Goal: Task Accomplishment & Management: Manage account settings

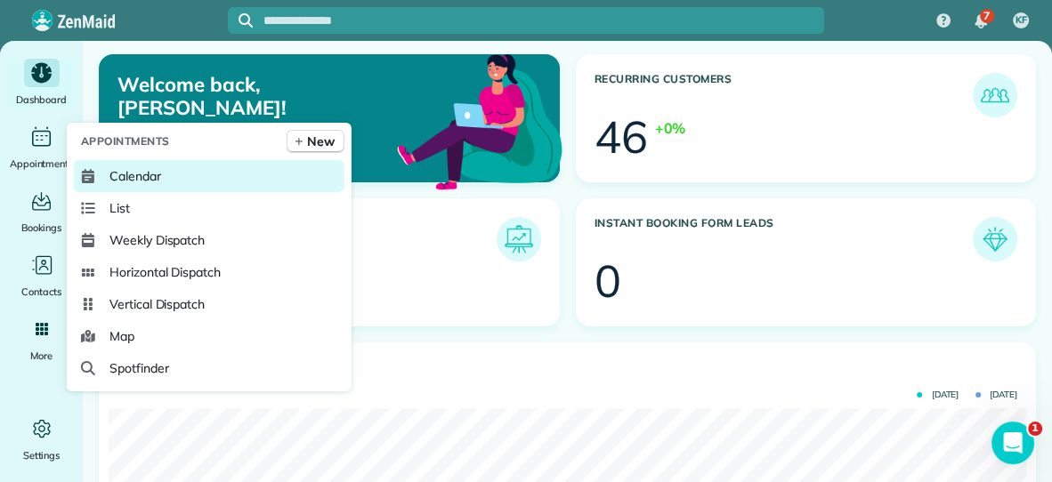
click at [147, 171] on span "Calendar" at bounding box center [135, 176] width 52 height 18
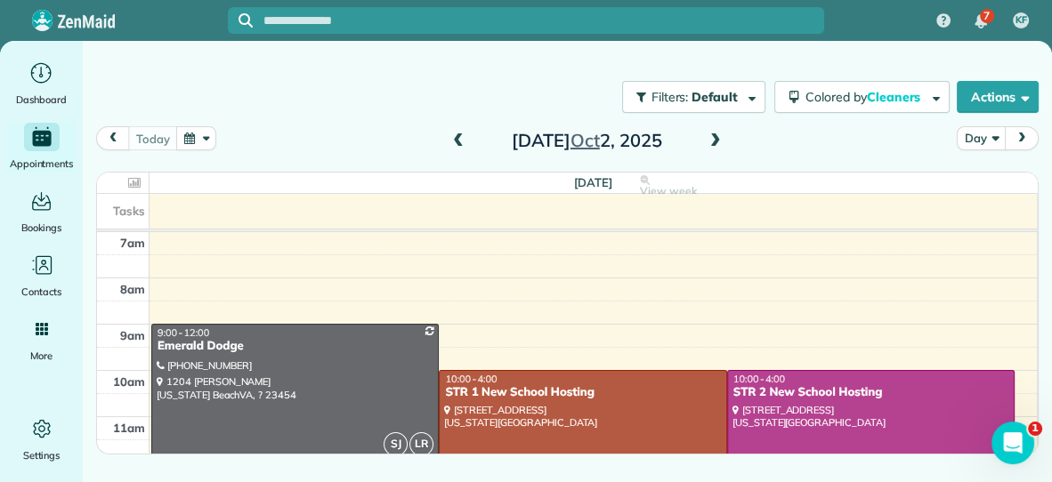
click at [190, 135] on button "button" at bounding box center [196, 138] width 41 height 24
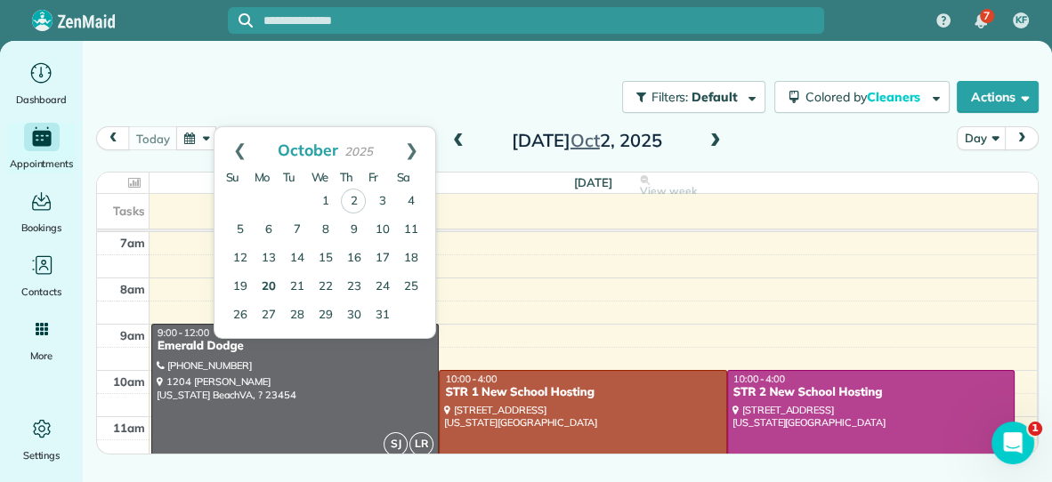
click at [271, 287] on link "20" at bounding box center [268, 287] width 28 height 28
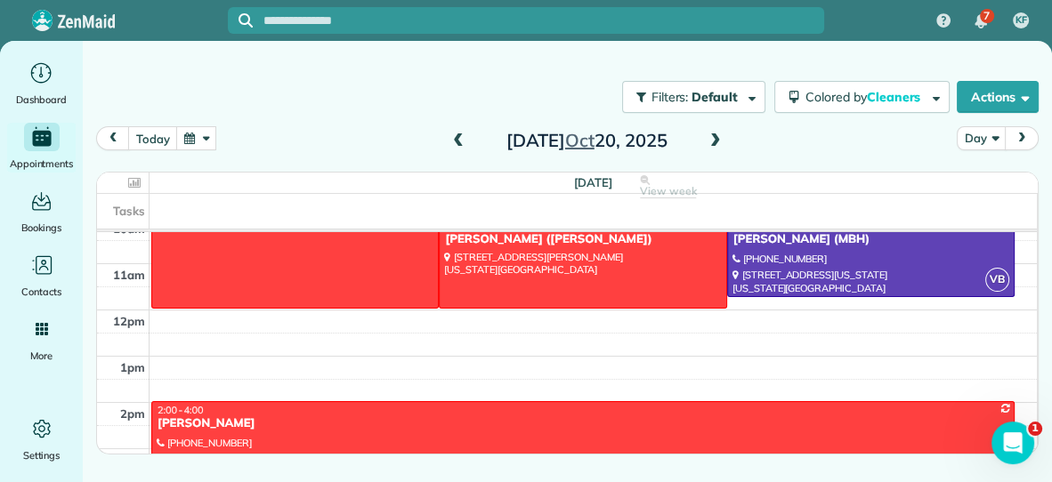
scroll to position [156, 0]
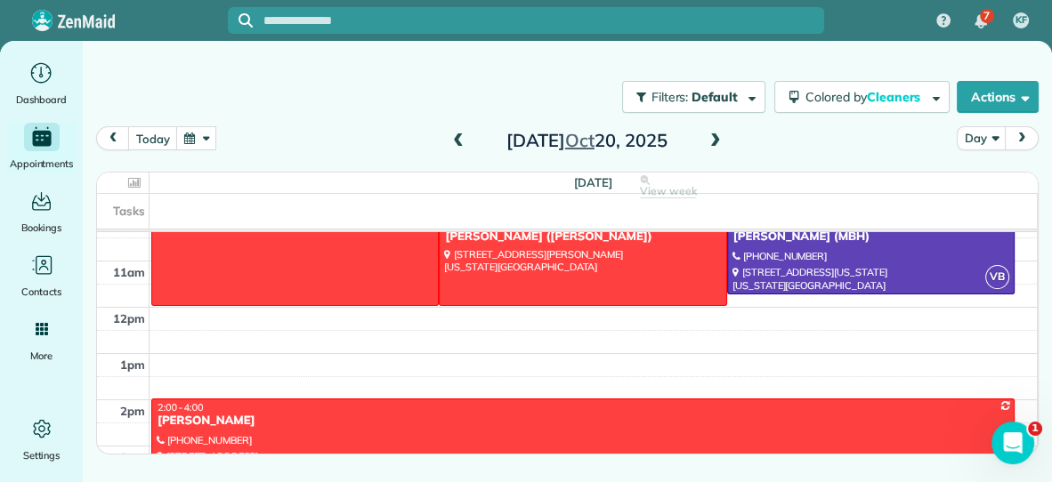
click at [718, 142] on span at bounding box center [716, 142] width 20 height 16
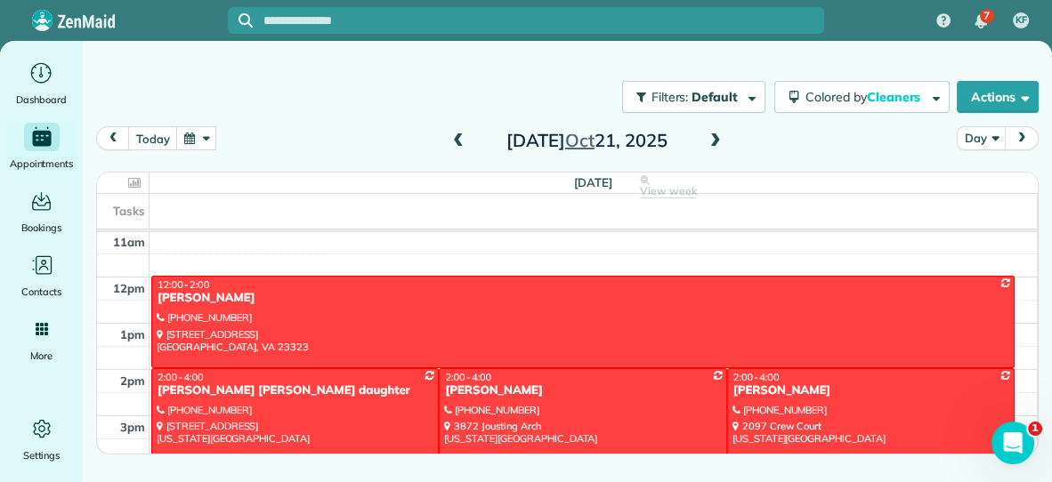
scroll to position [188, 0]
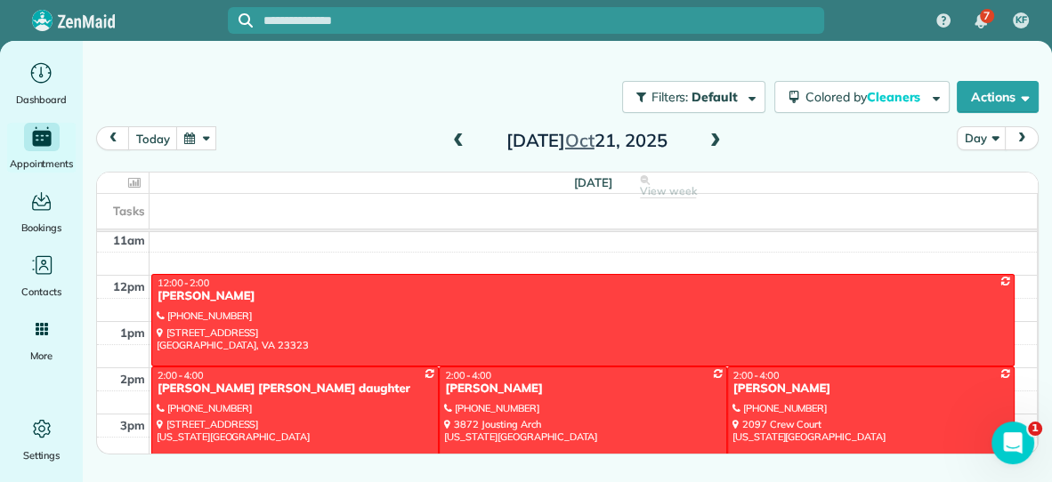
click at [716, 140] on span at bounding box center [716, 142] width 20 height 16
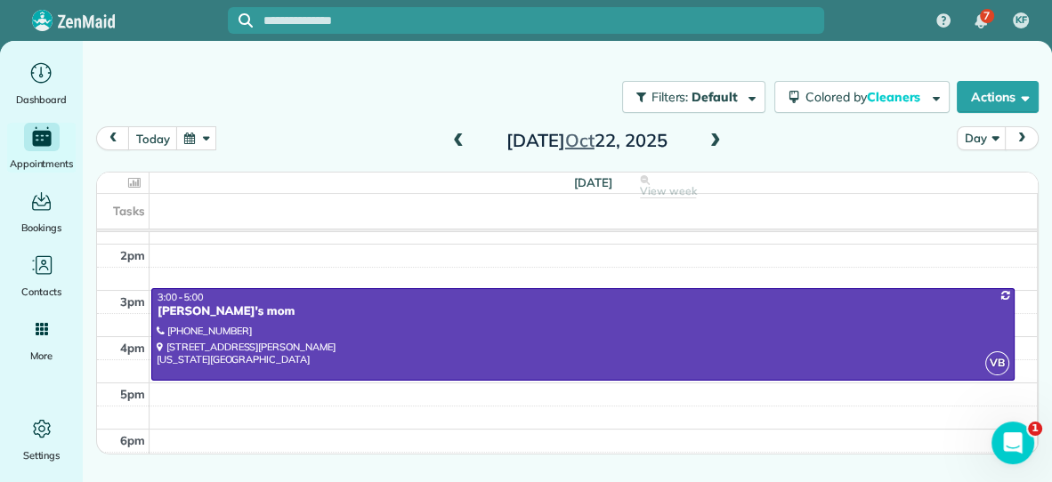
scroll to position [320, 0]
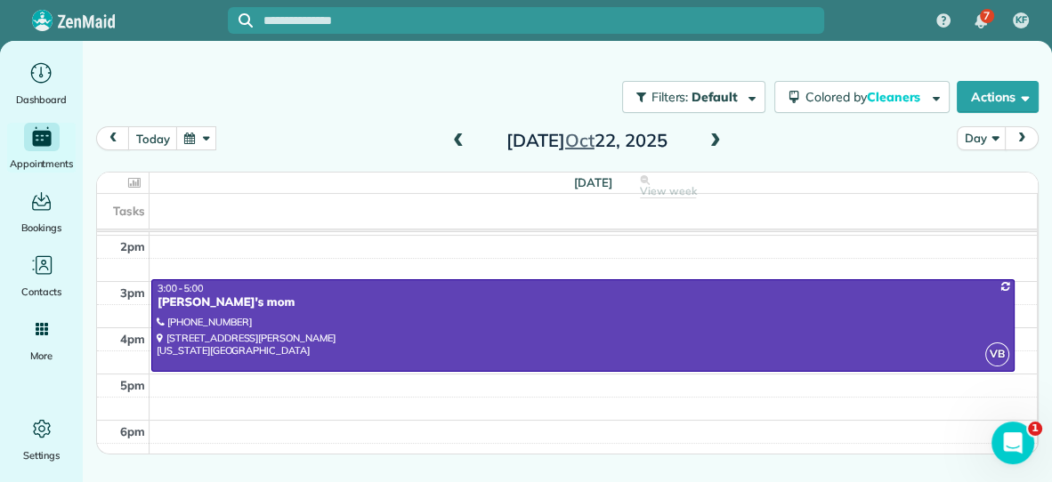
click at [717, 141] on span at bounding box center [716, 142] width 20 height 16
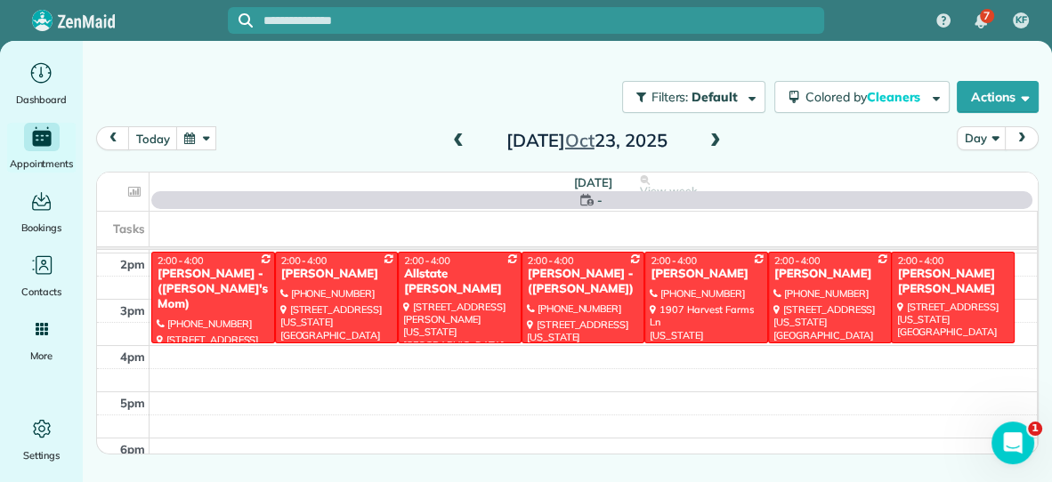
click at [715, 140] on span at bounding box center [716, 142] width 20 height 16
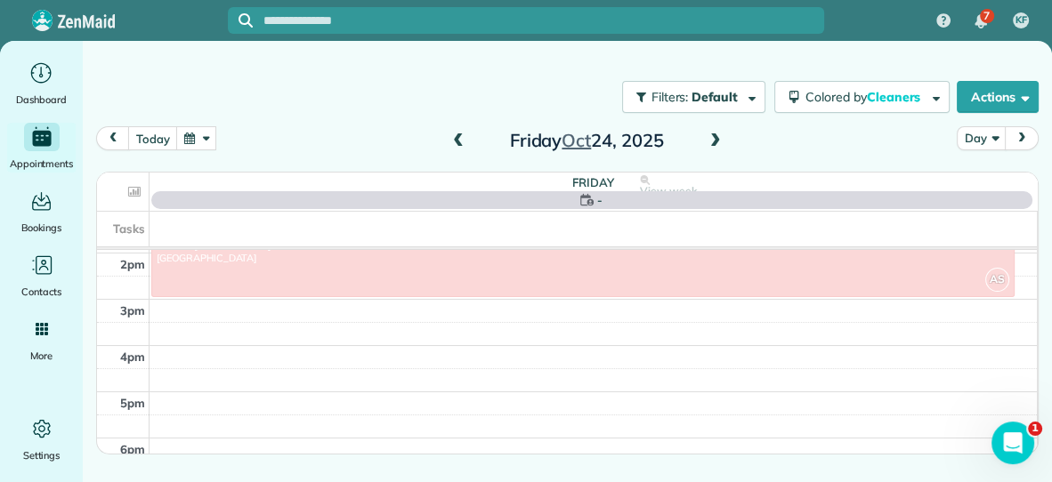
scroll to position [0, 0]
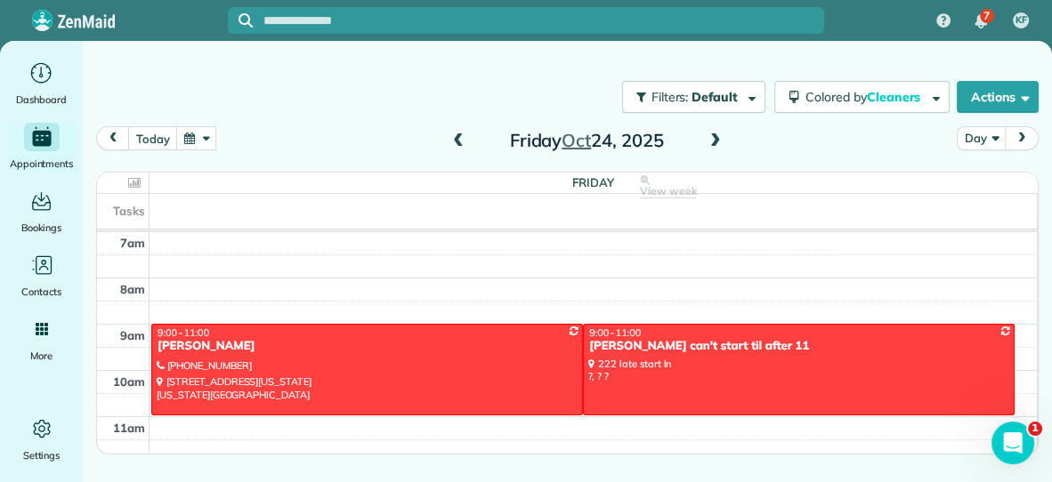
click at [713, 136] on span at bounding box center [716, 142] width 20 height 16
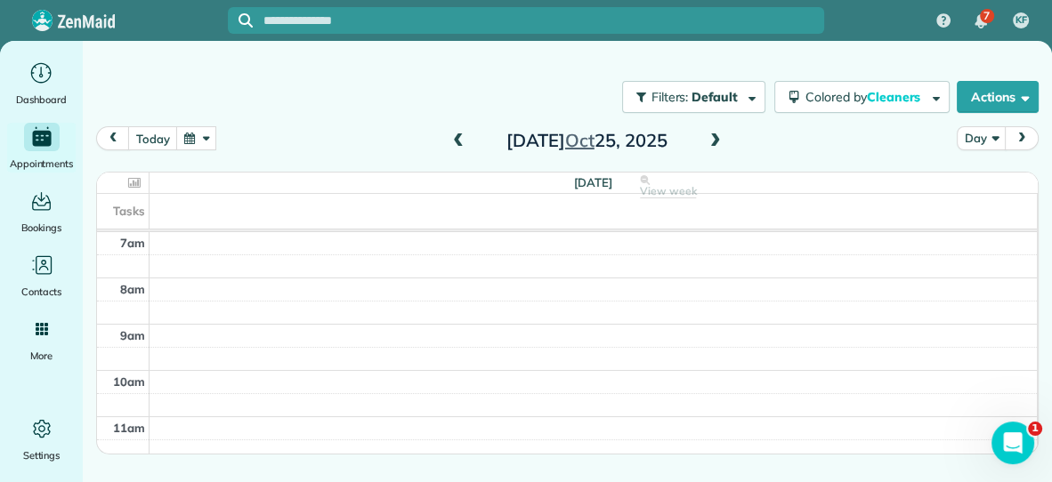
click at [713, 136] on span at bounding box center [716, 142] width 20 height 16
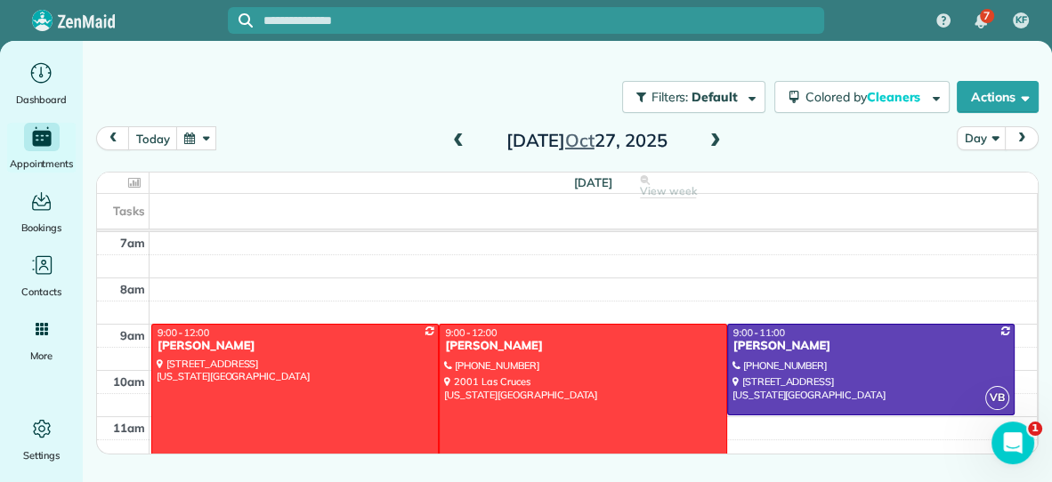
click at [713, 136] on span at bounding box center [716, 142] width 20 height 16
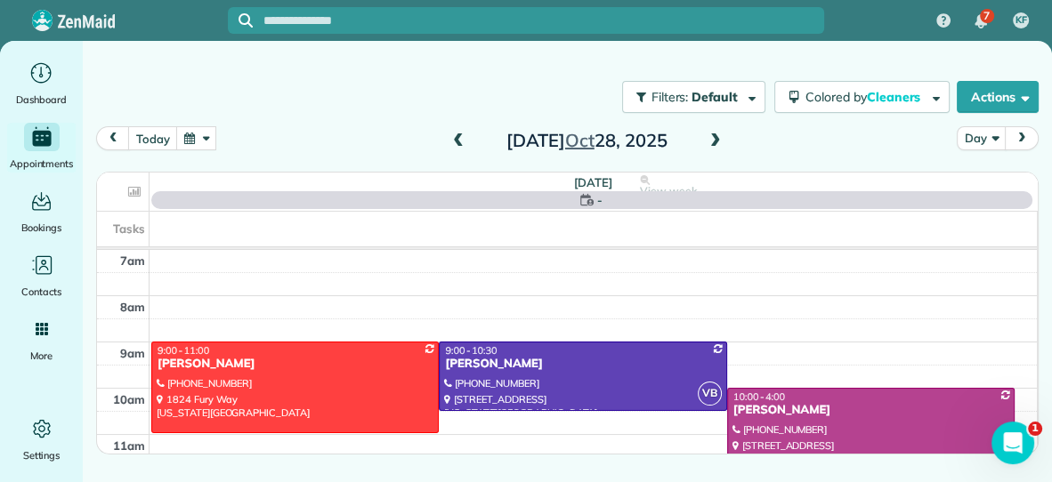
click at [713, 136] on span at bounding box center [716, 142] width 20 height 16
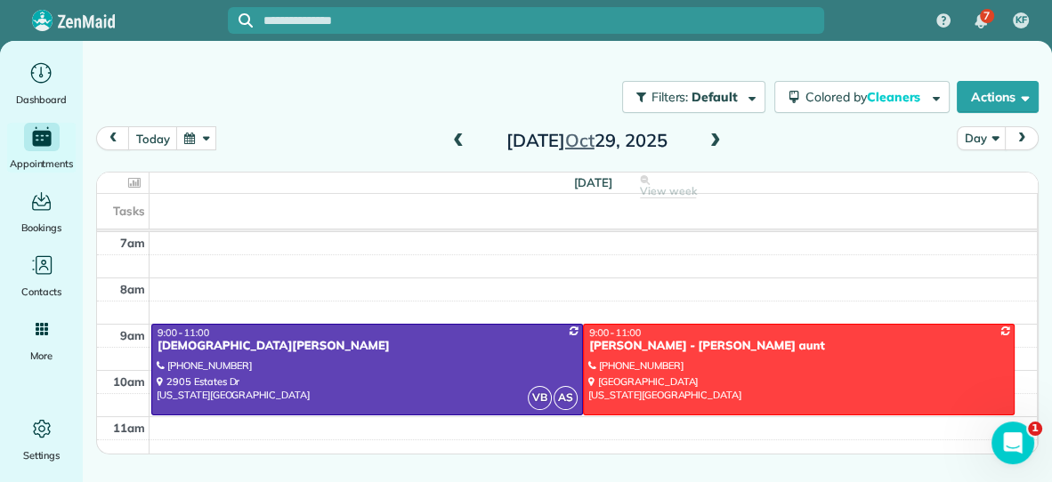
click at [713, 136] on span at bounding box center [716, 142] width 20 height 16
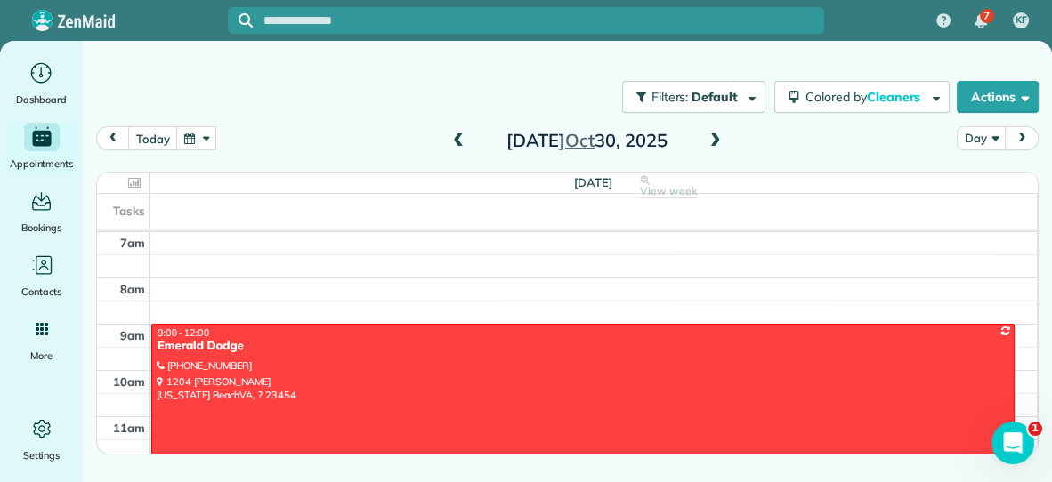
click at [190, 134] on button "button" at bounding box center [196, 138] width 41 height 24
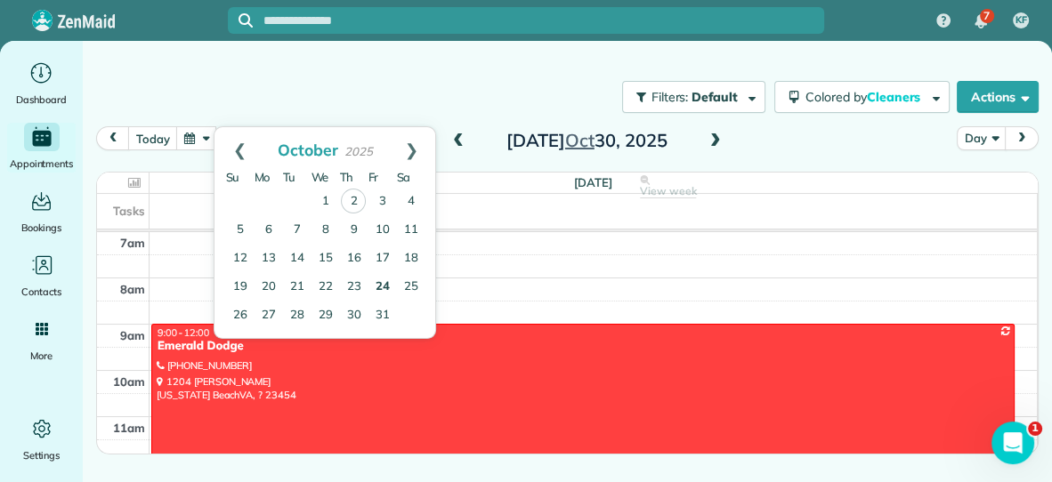
click at [384, 287] on link "24" at bounding box center [382, 287] width 28 height 28
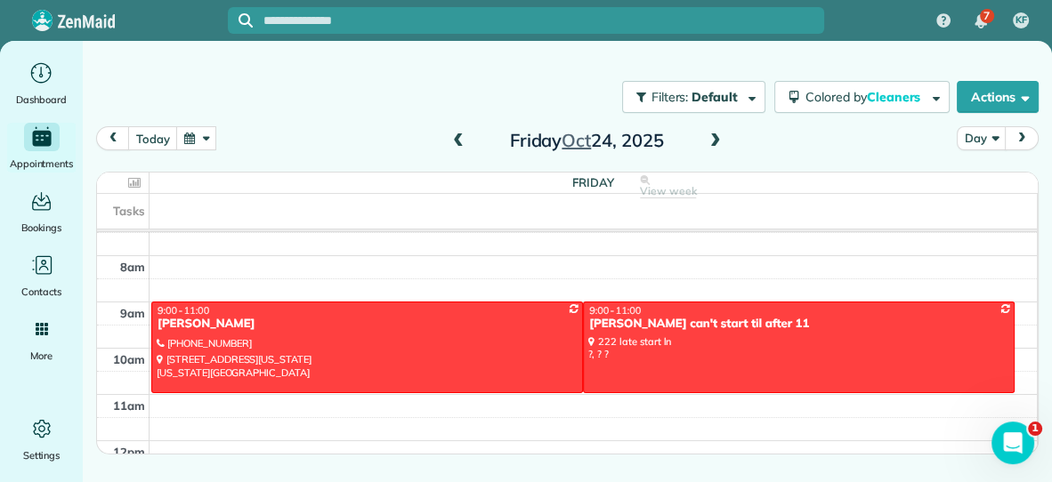
scroll to position [20, 0]
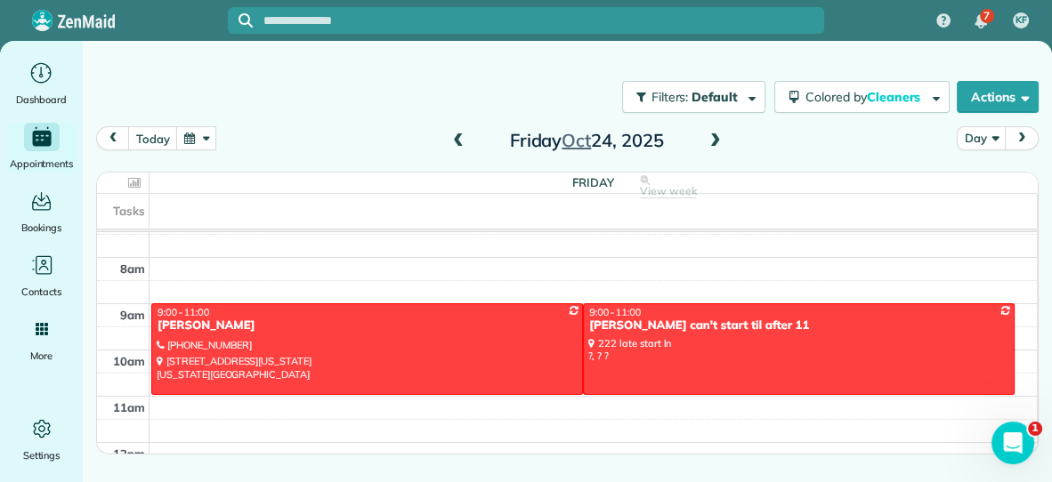
click at [712, 137] on span at bounding box center [716, 142] width 20 height 16
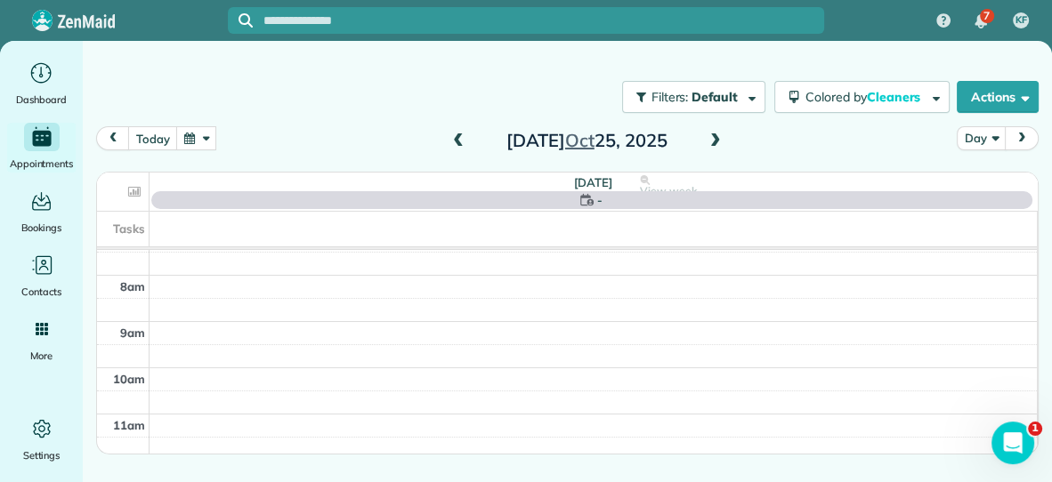
scroll to position [0, 0]
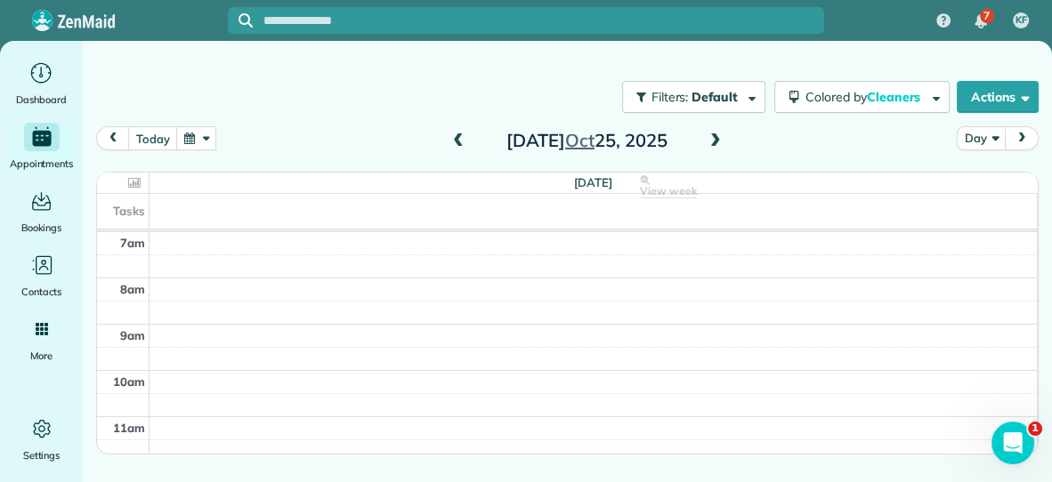
click at [712, 137] on span at bounding box center [716, 142] width 20 height 16
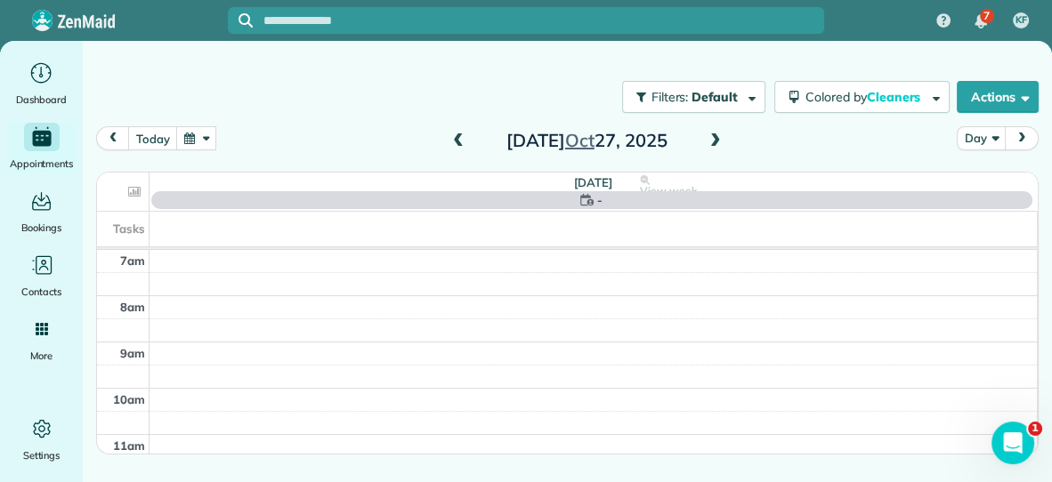
click at [712, 137] on span at bounding box center [716, 142] width 20 height 16
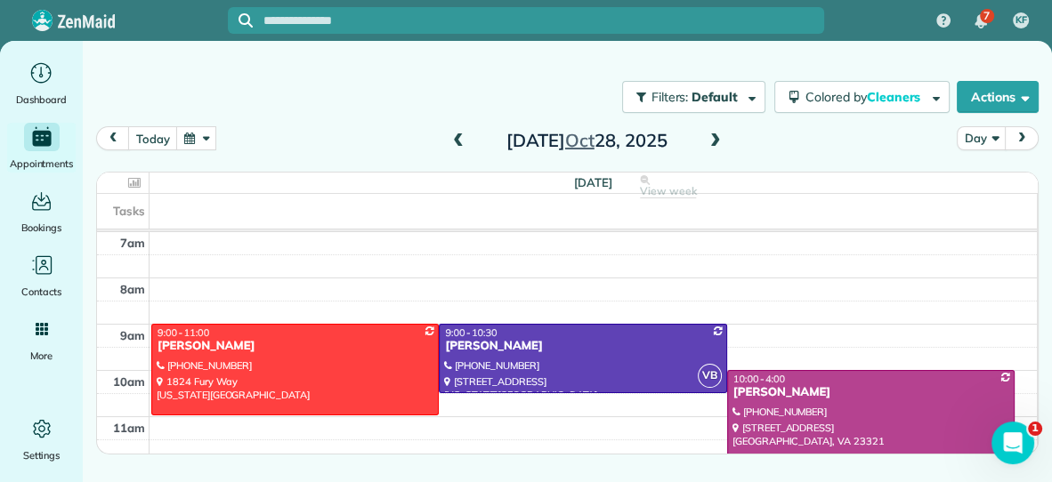
click at [712, 137] on span at bounding box center [716, 142] width 20 height 16
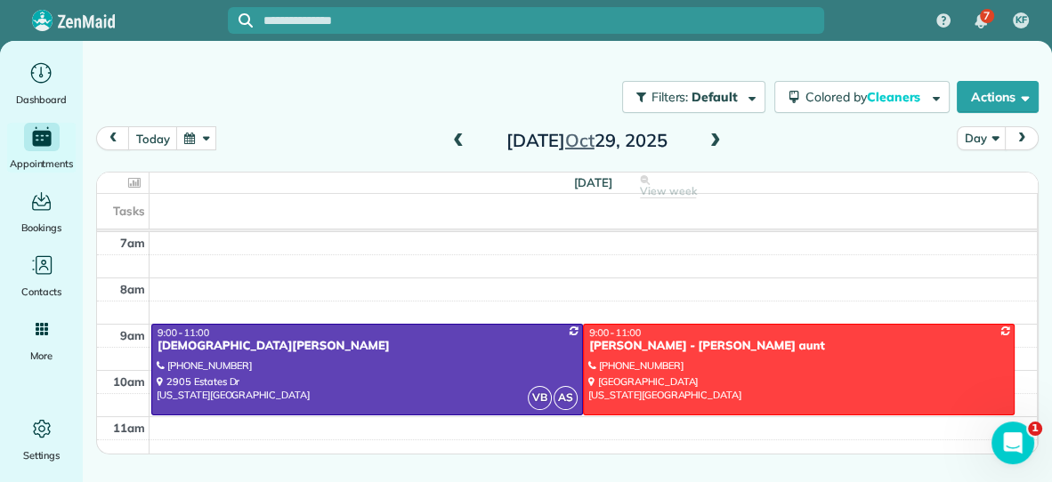
click at [716, 139] on span at bounding box center [716, 142] width 20 height 16
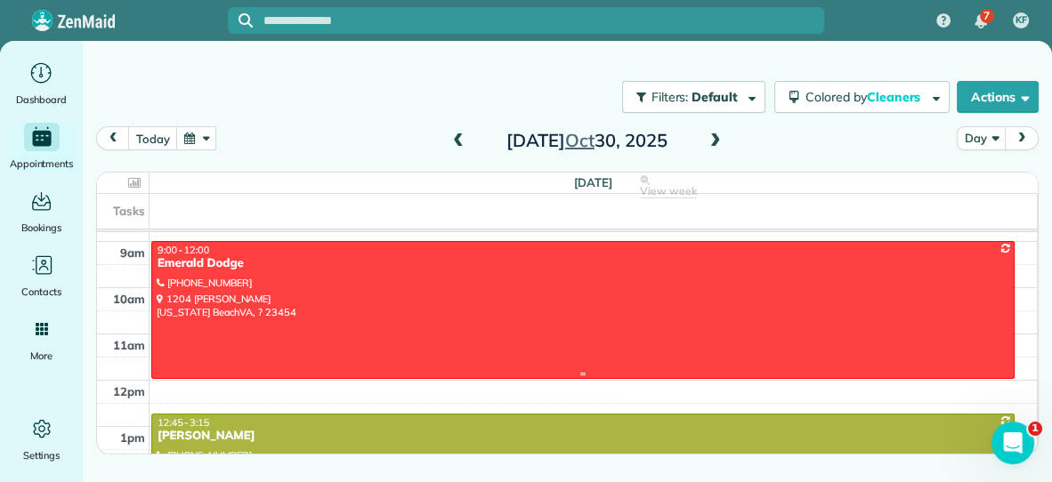
scroll to position [91, 0]
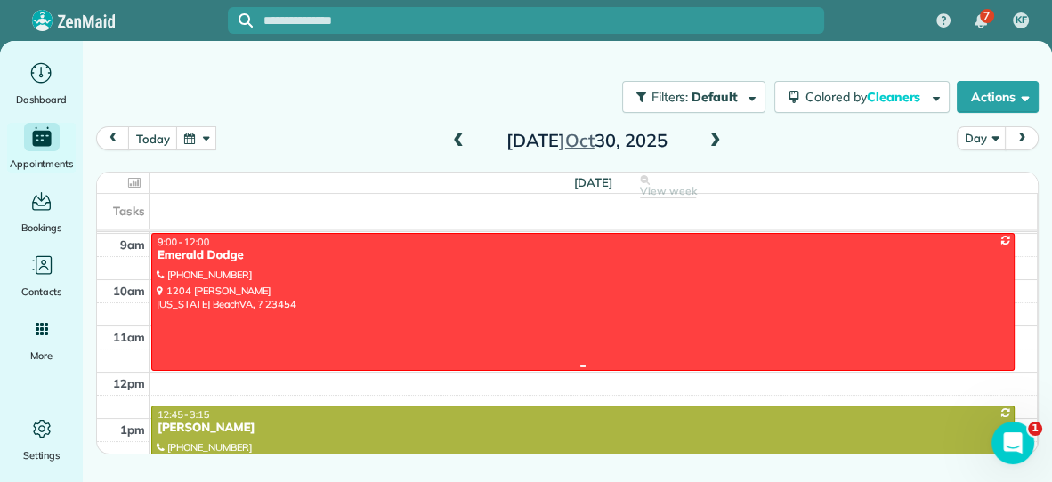
click at [561, 305] on div at bounding box center [583, 302] width 862 height 136
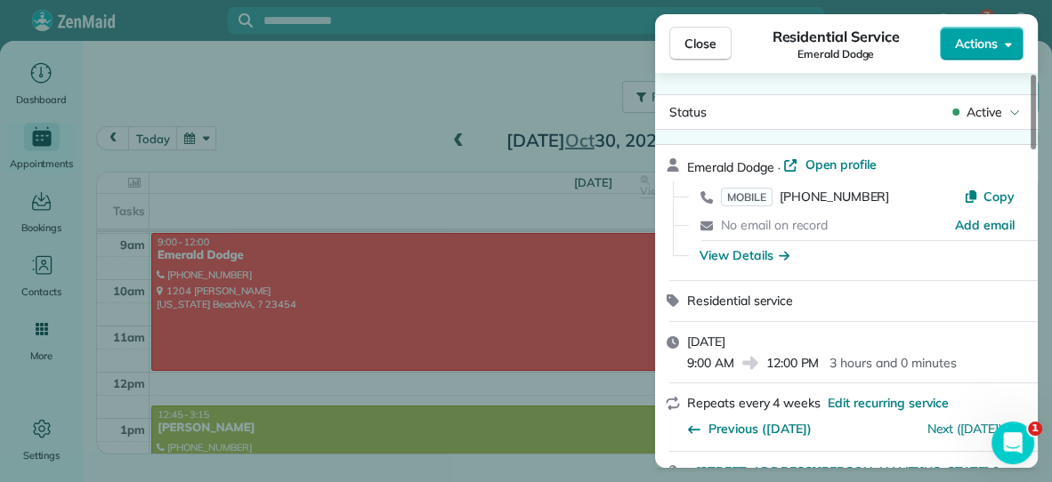
click at [973, 41] on span "Actions" at bounding box center [976, 44] width 43 height 18
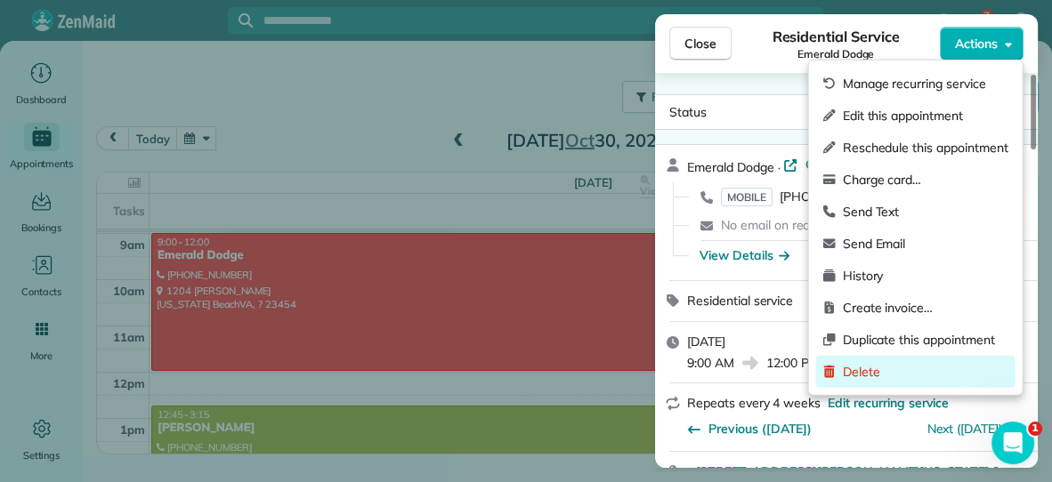
click at [862, 367] on span "Delete" at bounding box center [926, 372] width 166 height 18
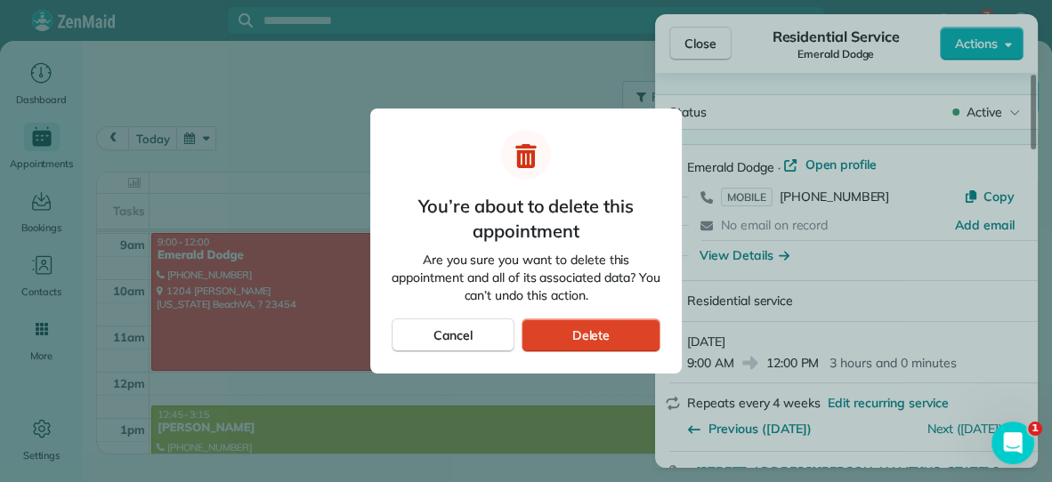
click at [608, 328] on span "Delete" at bounding box center [590, 336] width 38 height 18
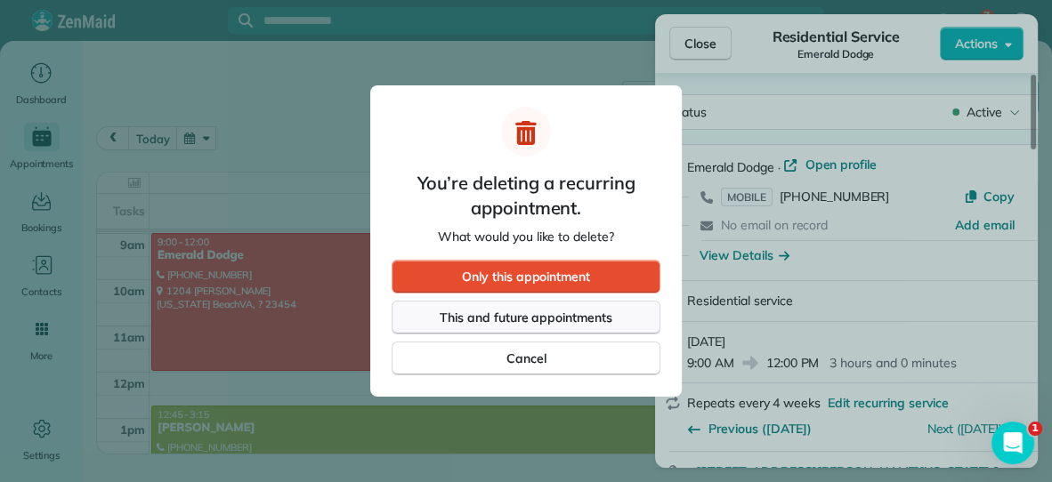
click at [605, 310] on span "This and future appointments" at bounding box center [526, 318] width 173 height 18
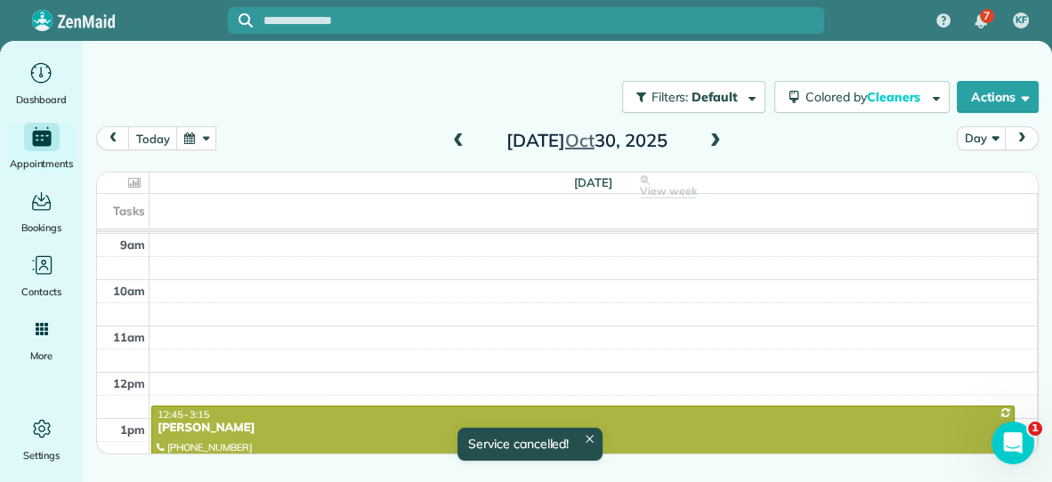
click at [459, 140] on span at bounding box center [459, 142] width 20 height 16
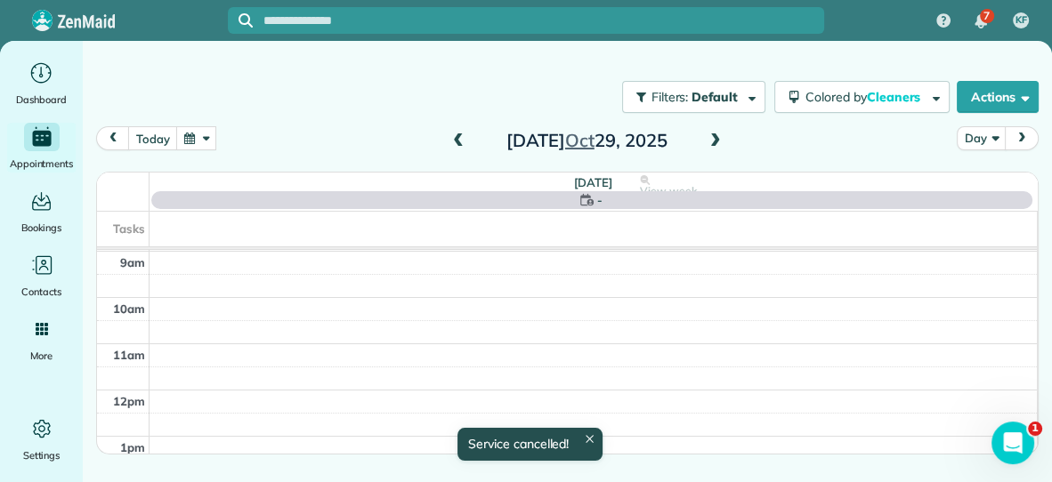
click at [459, 140] on span at bounding box center [459, 142] width 20 height 16
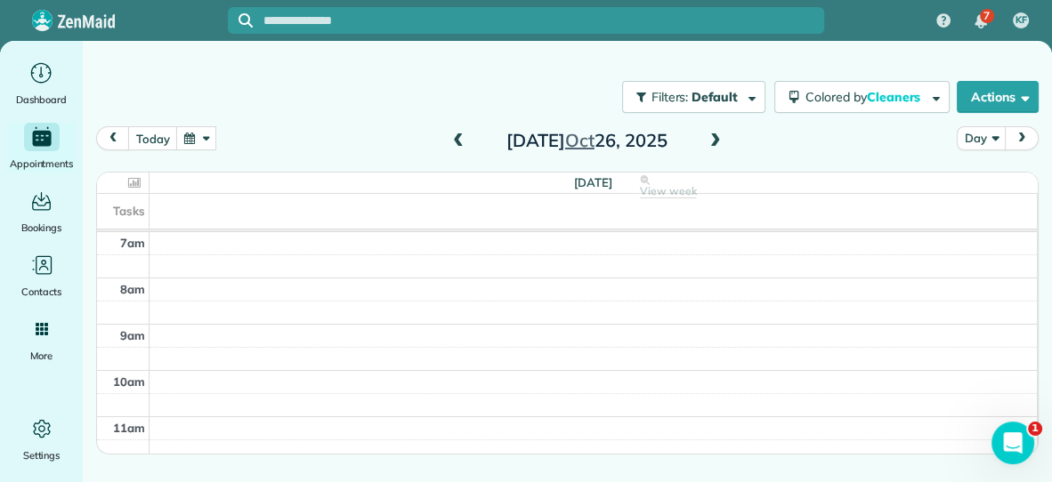
click at [459, 140] on span at bounding box center [459, 142] width 20 height 16
click at [987, 97] on button "Actions" at bounding box center [998, 97] width 82 height 32
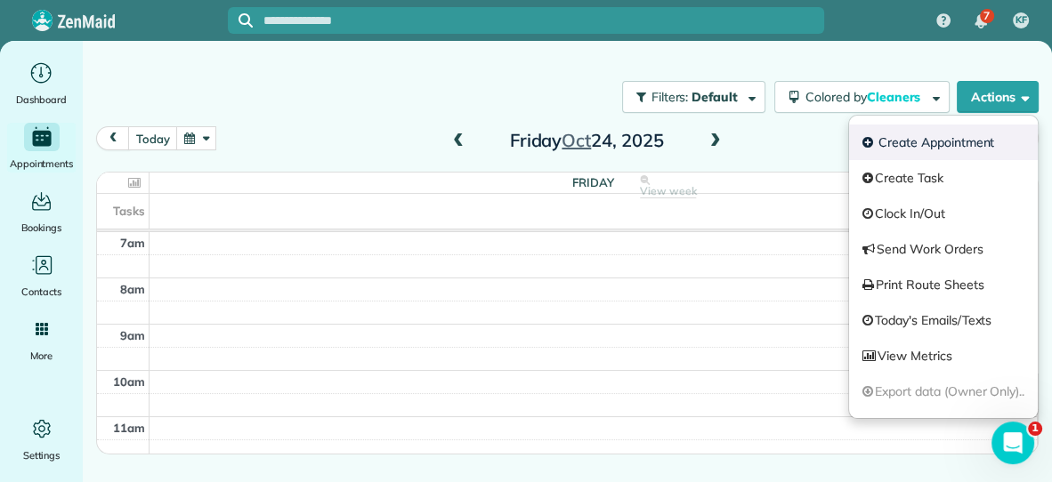
click at [943, 142] on link "Create Appointment" at bounding box center [943, 143] width 189 height 36
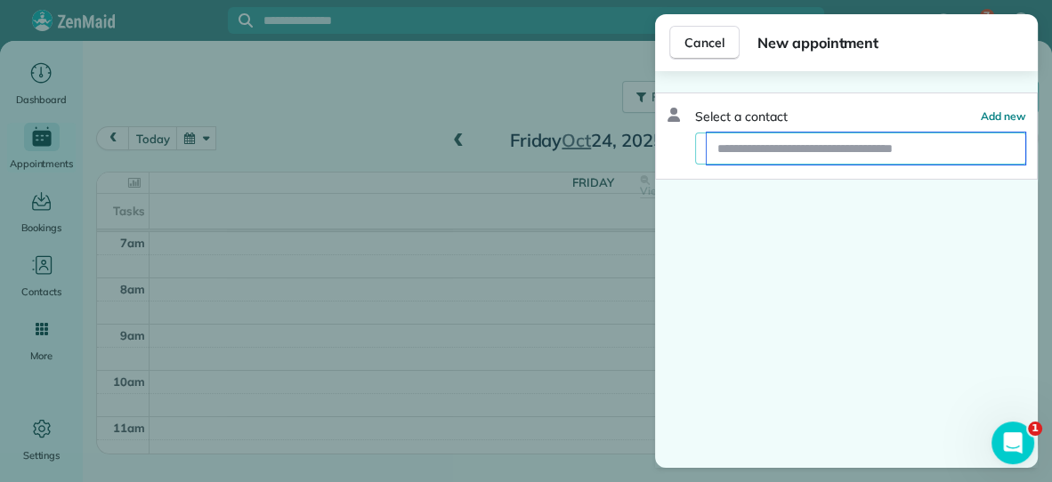
click at [933, 149] on input "text" at bounding box center [866, 149] width 319 height 32
type input "*******"
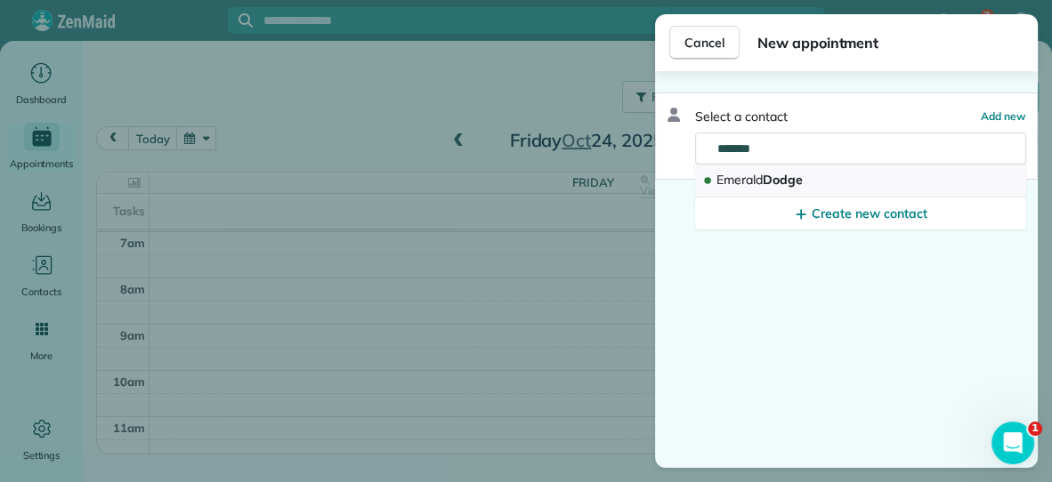
click at [841, 174] on button "Emerald Dodge" at bounding box center [860, 181] width 331 height 33
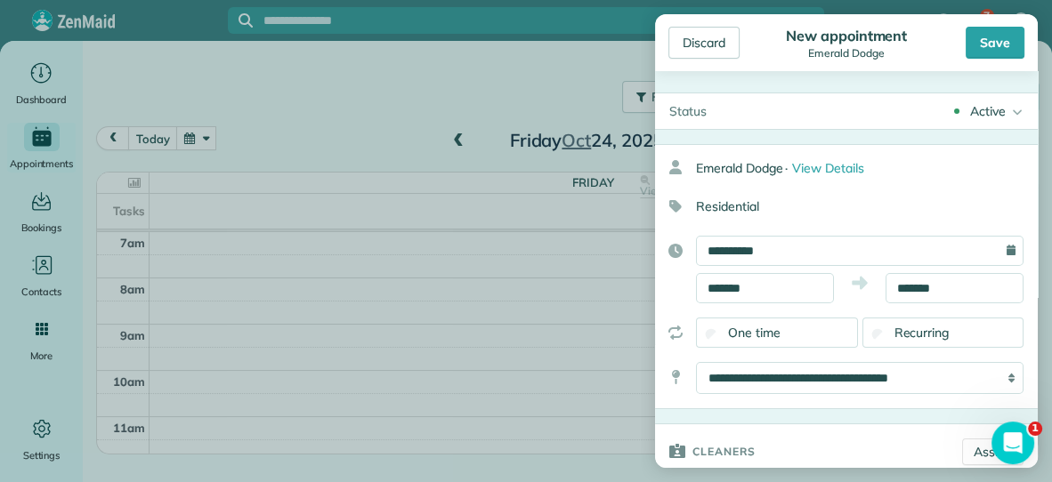
type input "**********"
type input "*****"
click at [828, 279] on input "*******" at bounding box center [765, 288] width 138 height 30
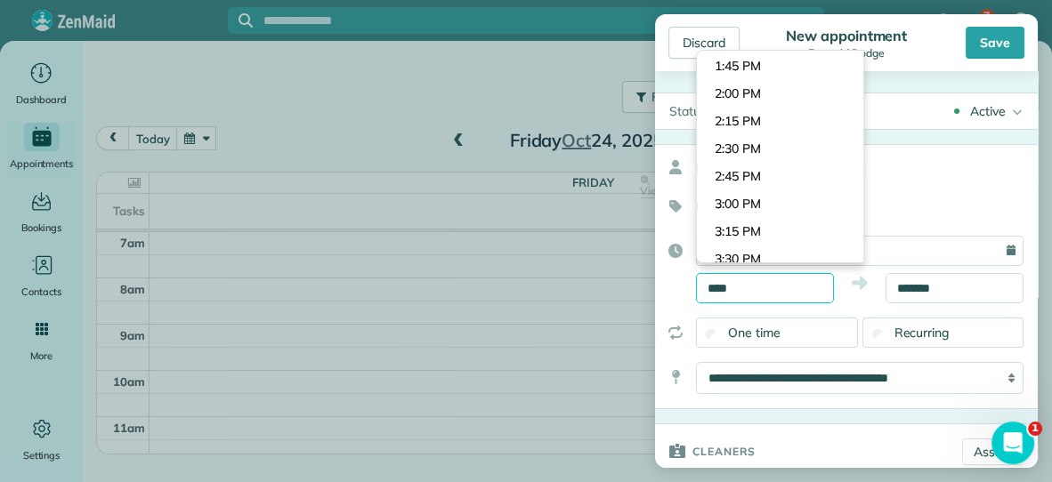
scroll to position [165, 0]
type input "*"
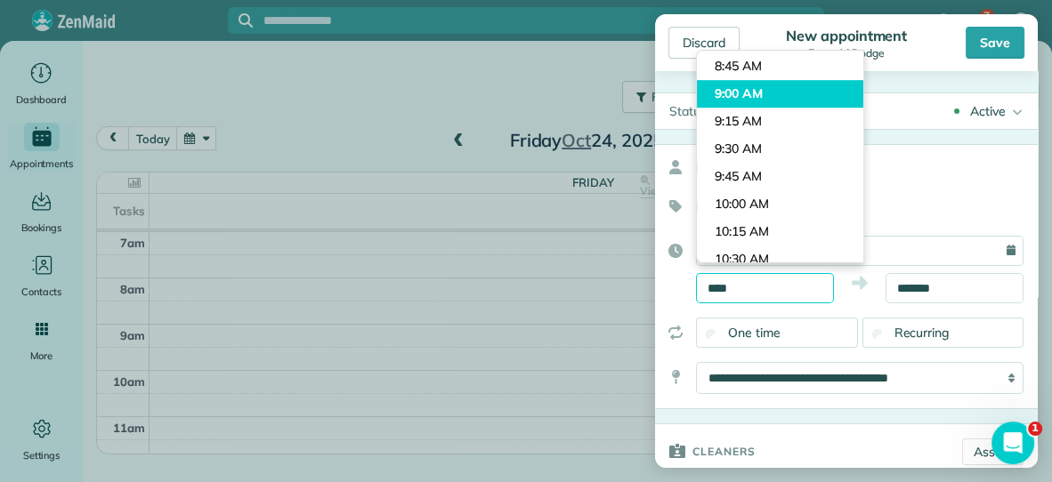
type input "*******"
click at [804, 100] on body "7 KF Dashboard Appointments Bookings Contacts Cleaners Invoices Payroll Reports…" at bounding box center [526, 241] width 1052 height 482
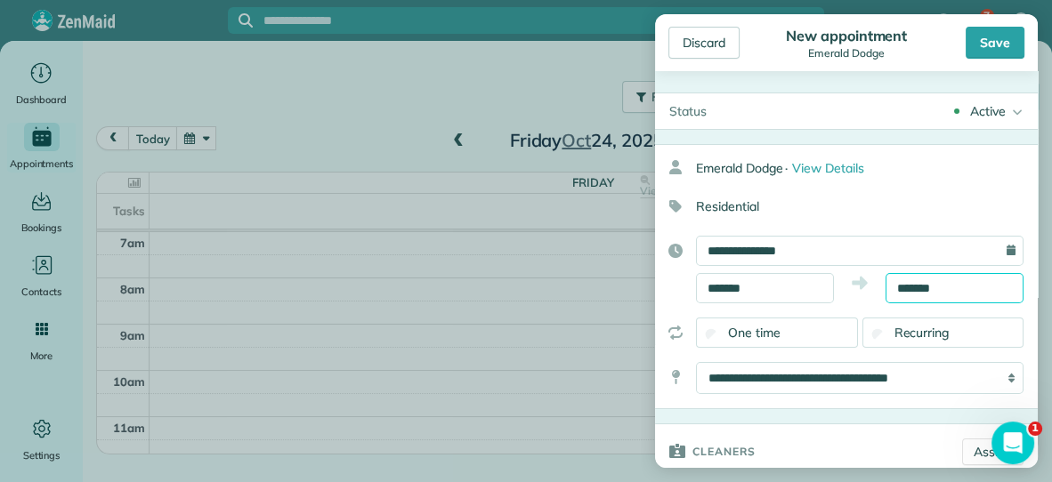
click at [967, 283] on input "*******" at bounding box center [955, 288] width 138 height 30
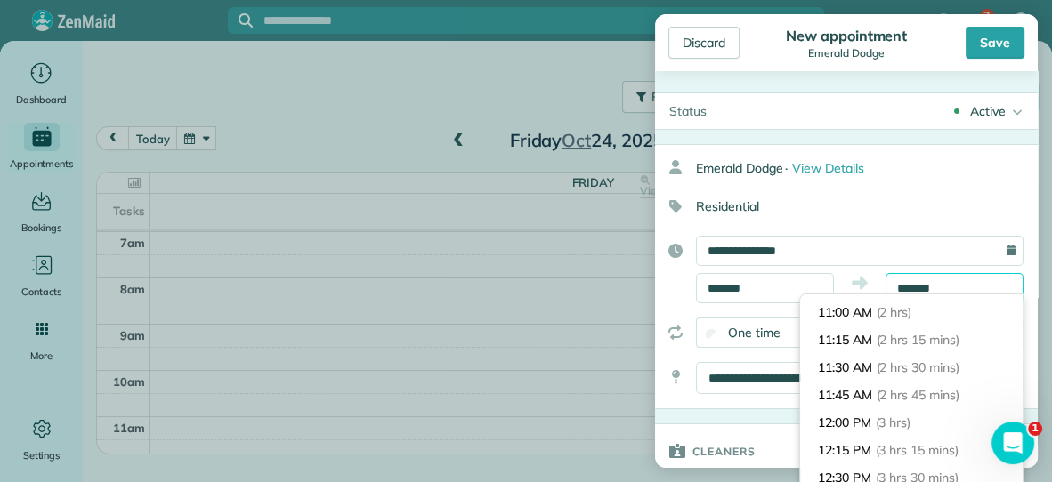
scroll to position [198, 0]
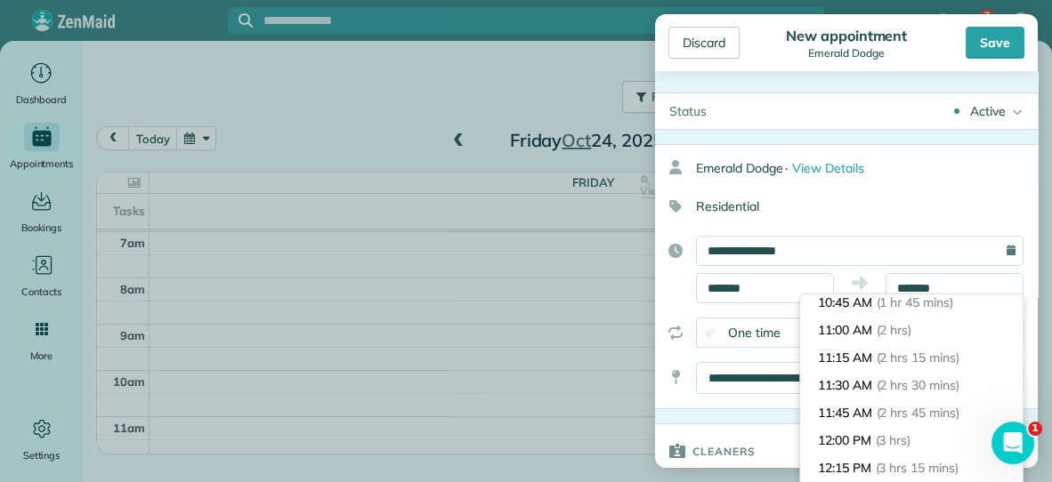
click at [944, 379] on span "(2 hrs 30 mins)" at bounding box center [918, 385] width 83 height 16
type input "********"
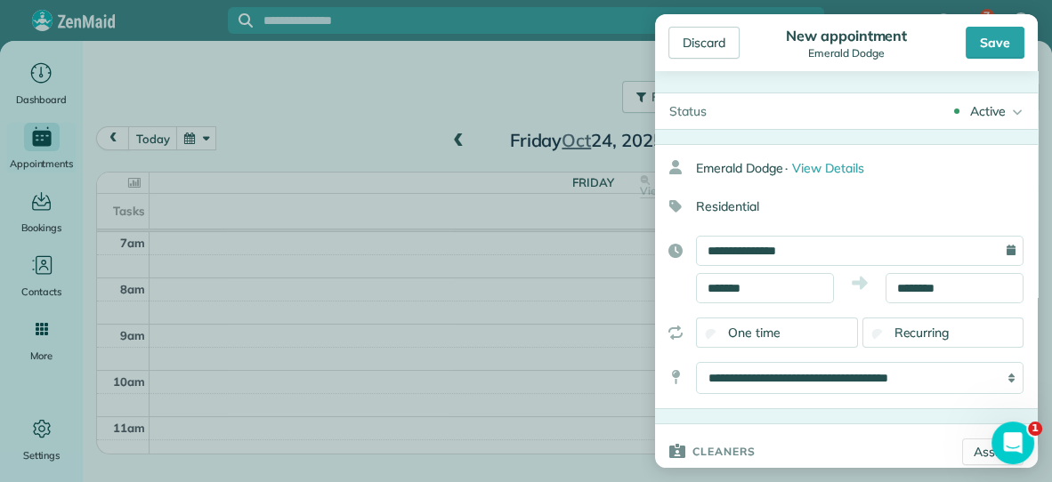
click at [925, 340] on div "Recurring" at bounding box center [943, 333] width 162 height 30
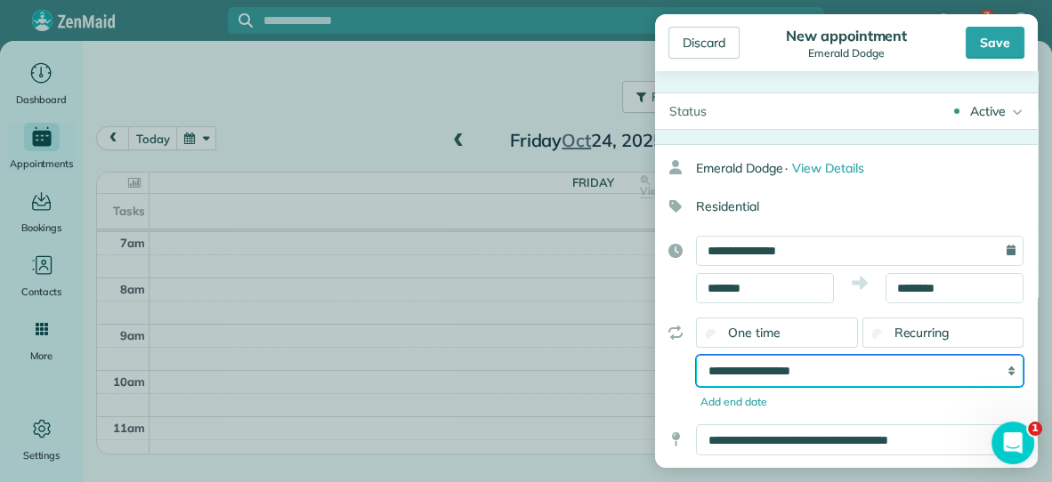
click at [825, 368] on select "**********" at bounding box center [860, 371] width 328 height 32
select select "**********"
click at [696, 355] on select "**********" at bounding box center [860, 371] width 328 height 32
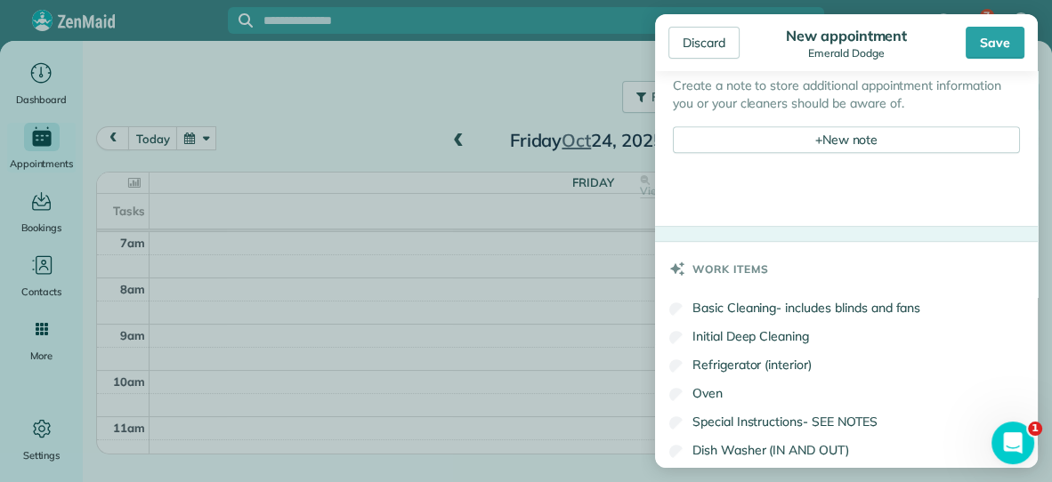
scroll to position [779, 0]
click at [752, 133] on div "+ New note" at bounding box center [846, 138] width 347 height 27
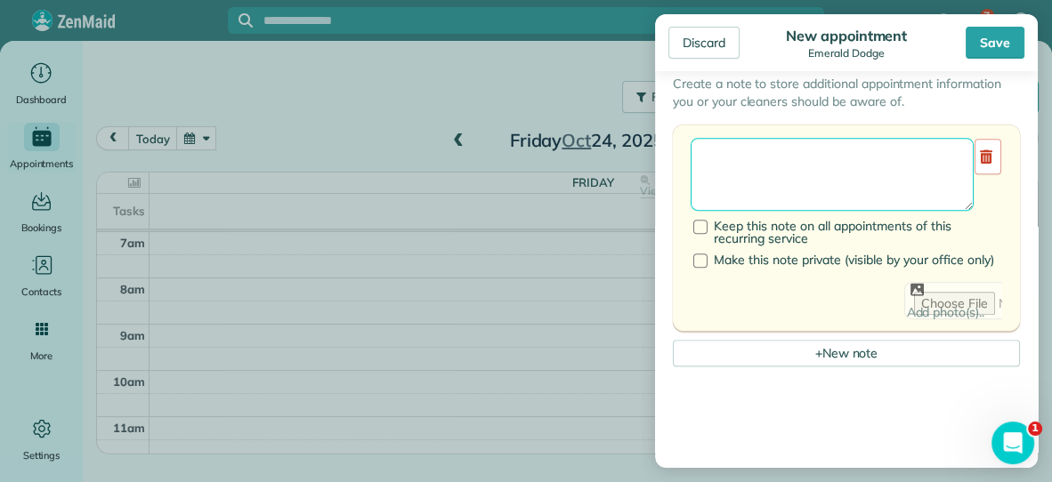
click at [738, 157] on textarea at bounding box center [832, 174] width 283 height 73
type textarea "**********"
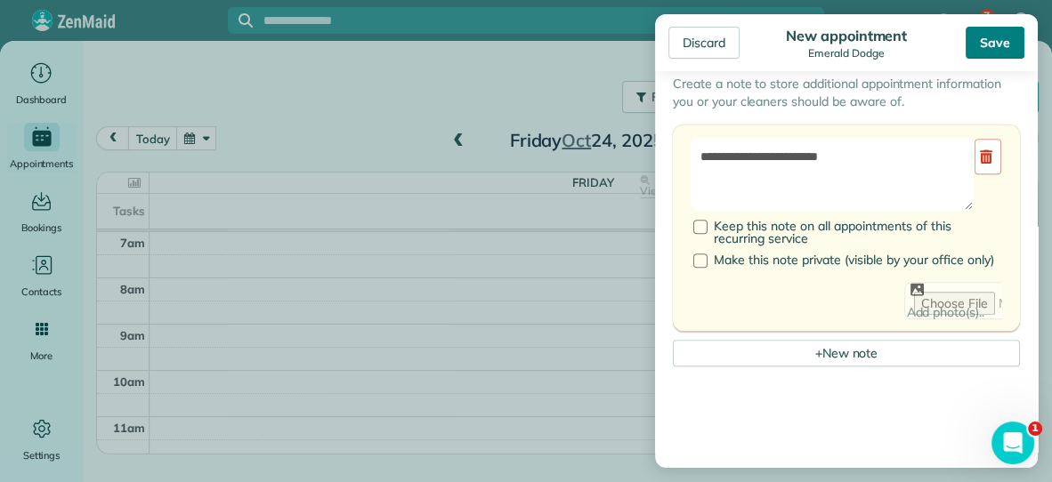
click at [1004, 45] on div "Save" at bounding box center [995, 43] width 59 height 32
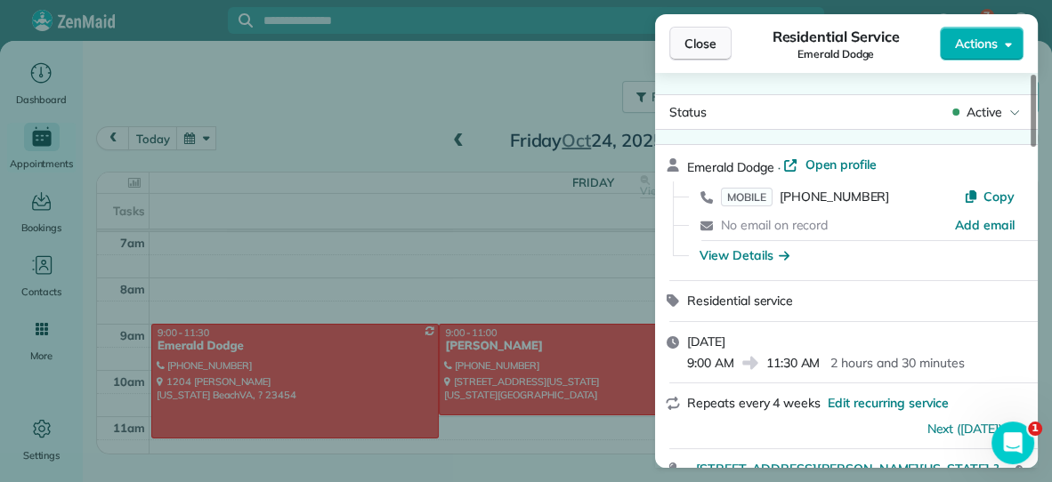
click at [709, 36] on span "Close" at bounding box center [700, 44] width 32 height 18
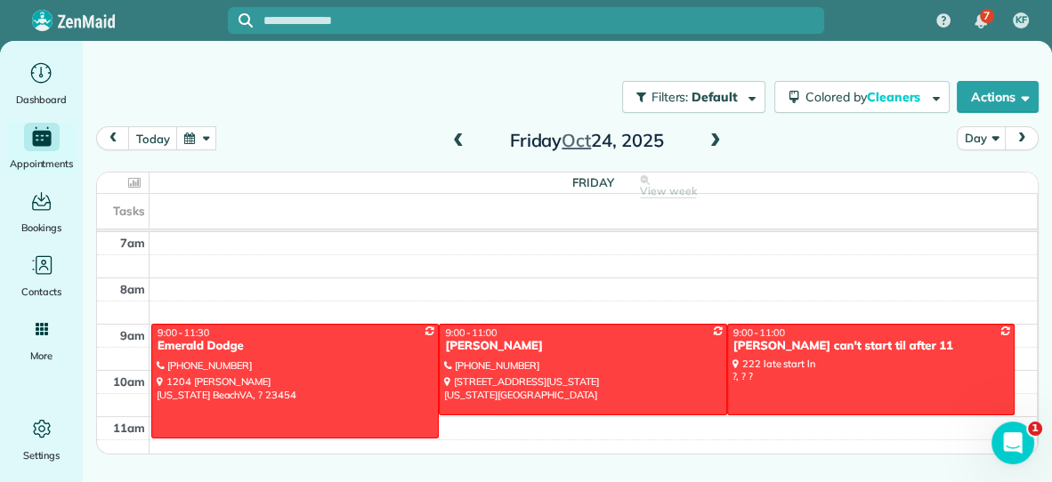
click at [720, 139] on span at bounding box center [716, 142] width 20 height 16
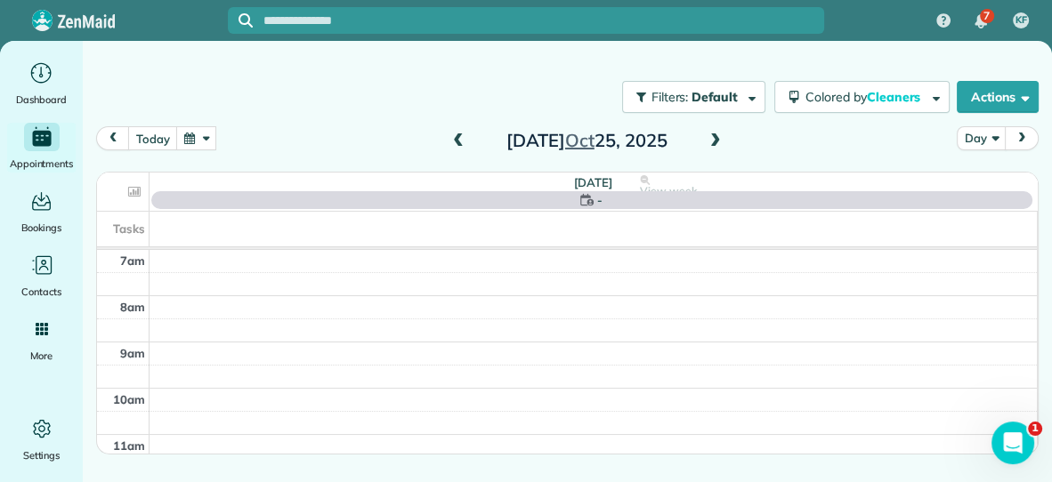
click at [720, 139] on span at bounding box center [716, 142] width 20 height 16
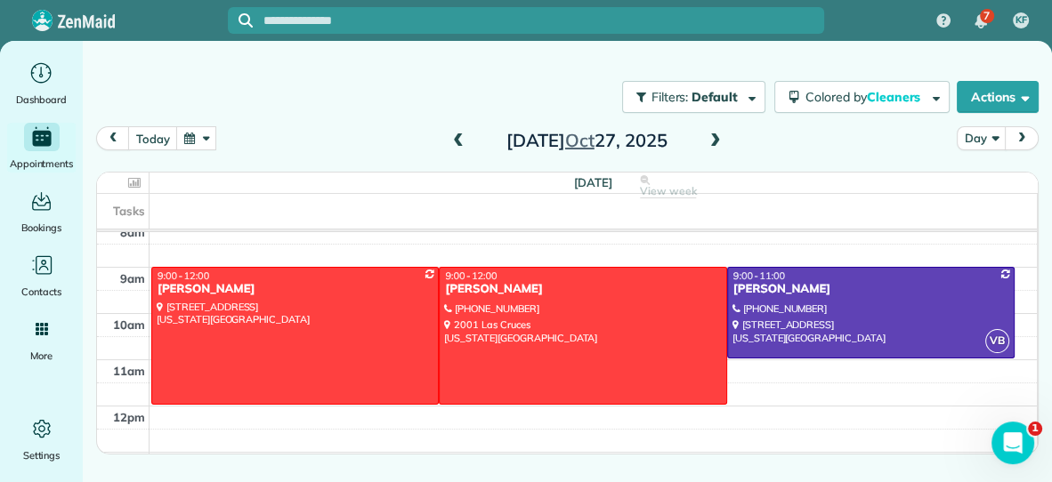
scroll to position [59, 0]
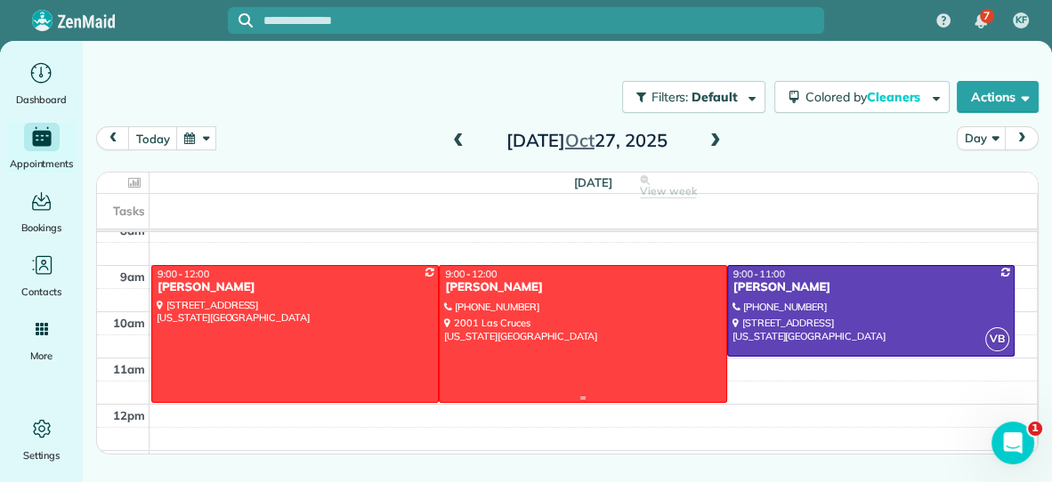
click at [554, 348] on div at bounding box center [583, 334] width 286 height 136
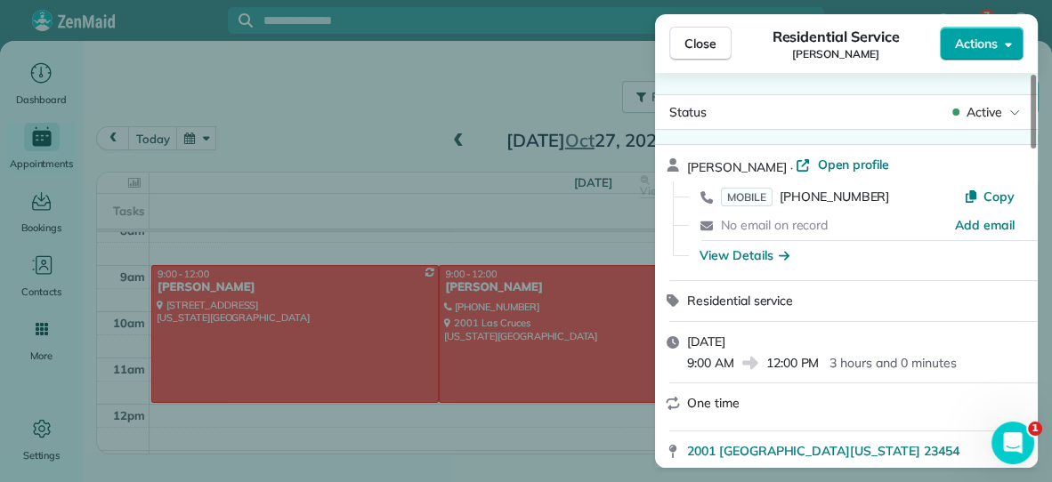
click at [976, 39] on span "Actions" at bounding box center [976, 44] width 43 height 18
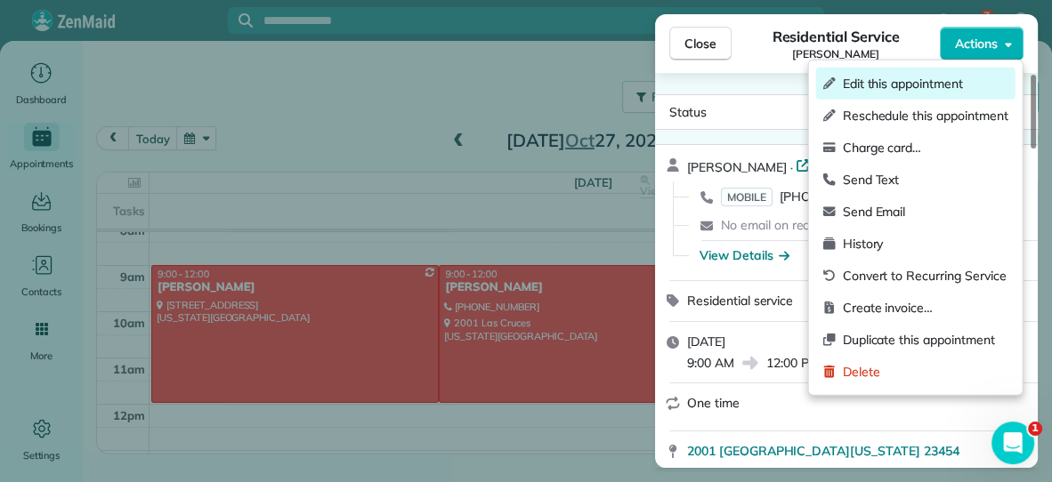
click at [942, 76] on span "Edit this appointment" at bounding box center [926, 84] width 166 height 18
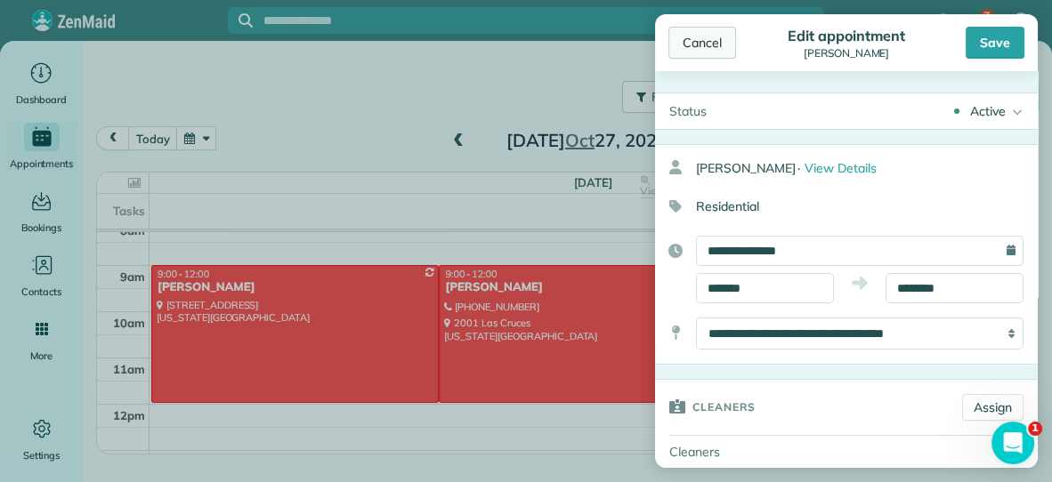
click at [691, 45] on div "Cancel" at bounding box center [702, 43] width 68 height 32
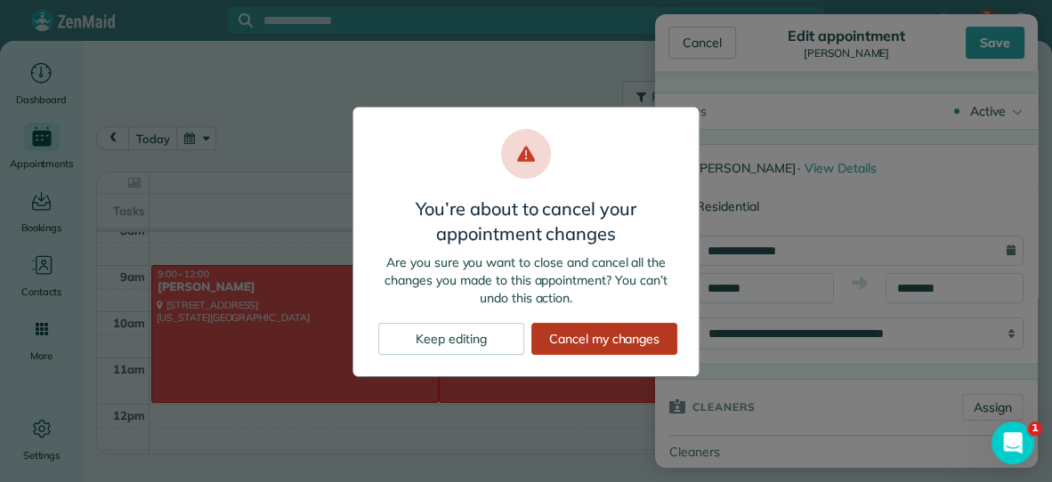
click at [546, 336] on div "Cancel my changes" at bounding box center [604, 339] width 146 height 32
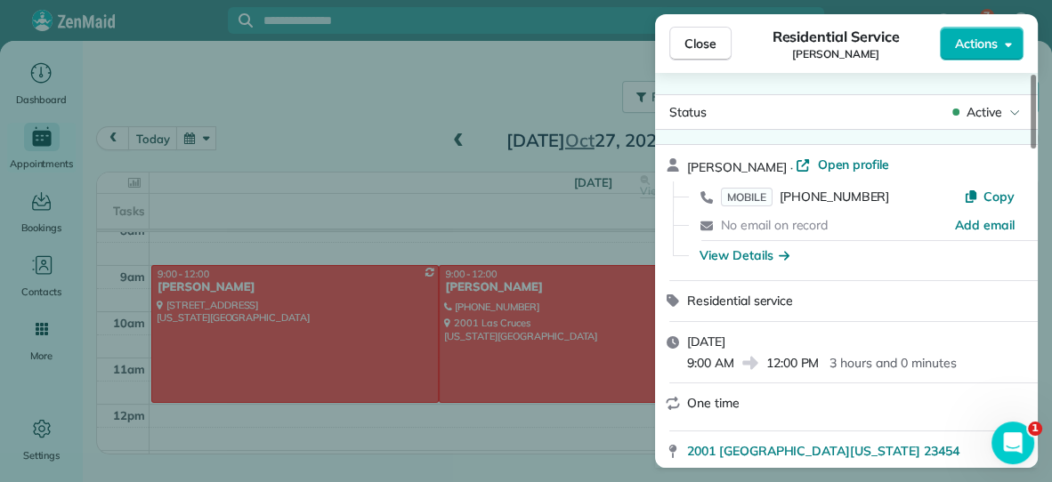
click at [50, 272] on div "Close Residential Service Rachel Anglen Actions Status Active Rachel Anglen · O…" at bounding box center [526, 241] width 1052 height 482
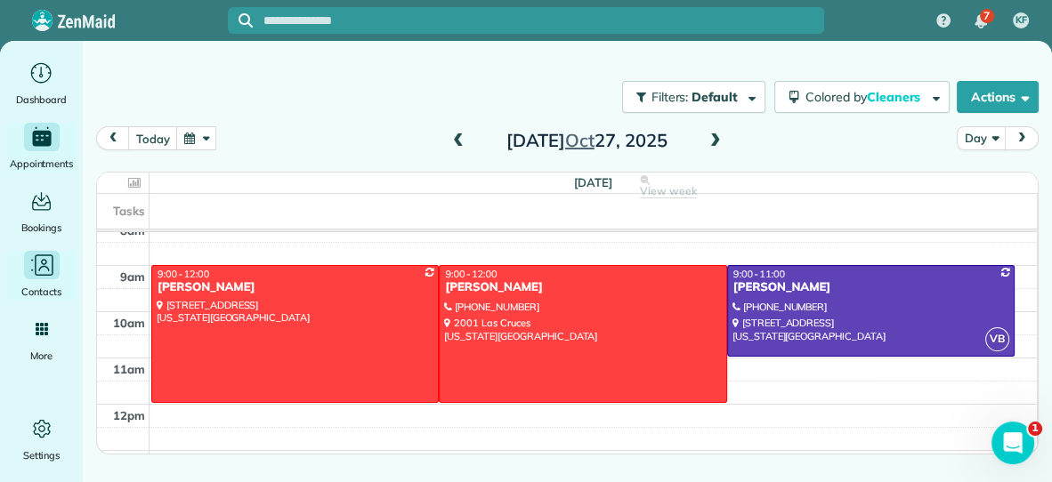
click at [45, 268] on icon "Main" at bounding box center [41, 265] width 27 height 27
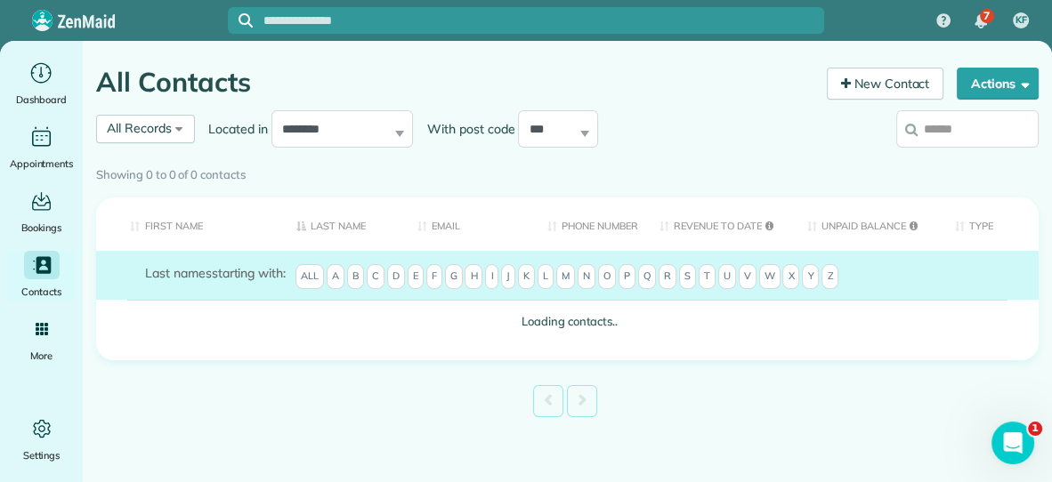
click at [949, 131] on input "search" at bounding box center [967, 128] width 142 height 37
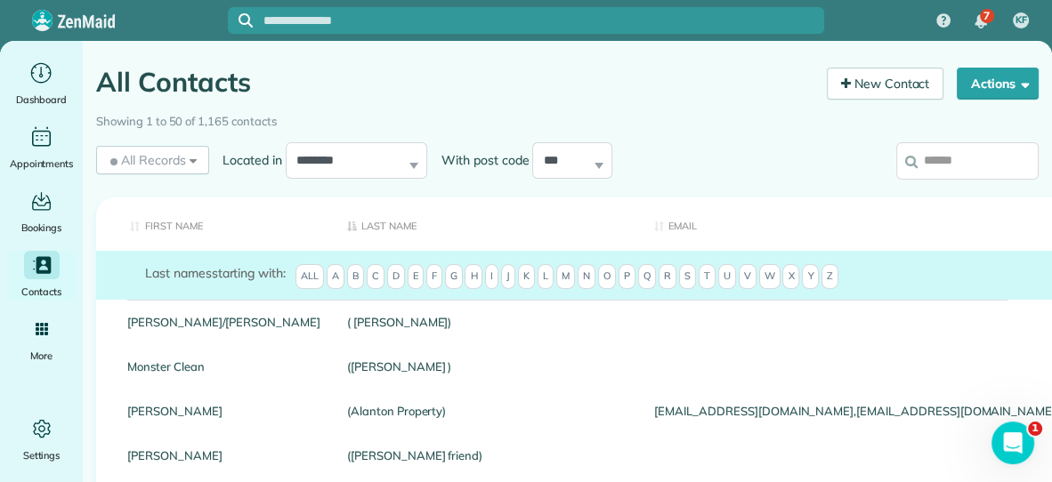
click at [991, 158] on input "search" at bounding box center [967, 160] width 142 height 37
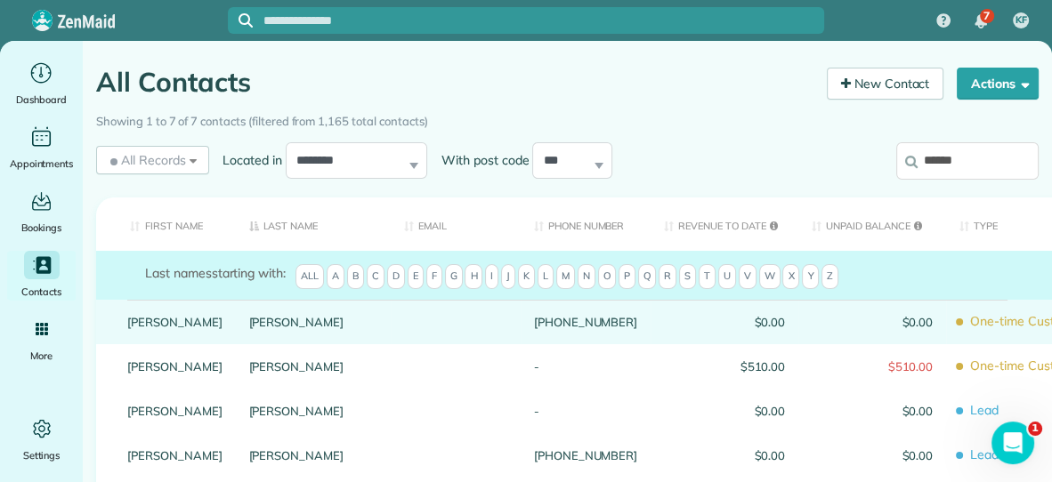
type input "******"
click at [249, 328] on link "Anglen" at bounding box center [313, 322] width 128 height 12
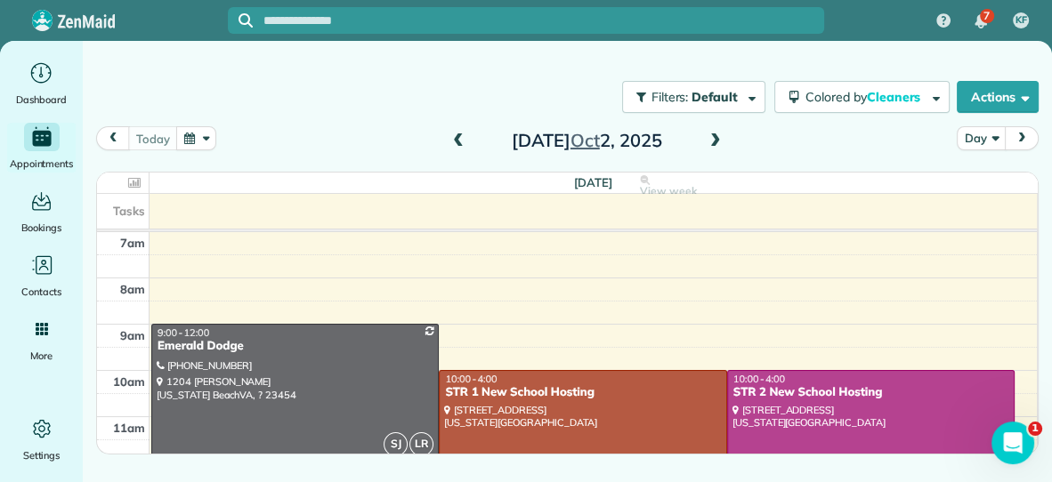
click at [192, 142] on button "button" at bounding box center [196, 138] width 41 height 24
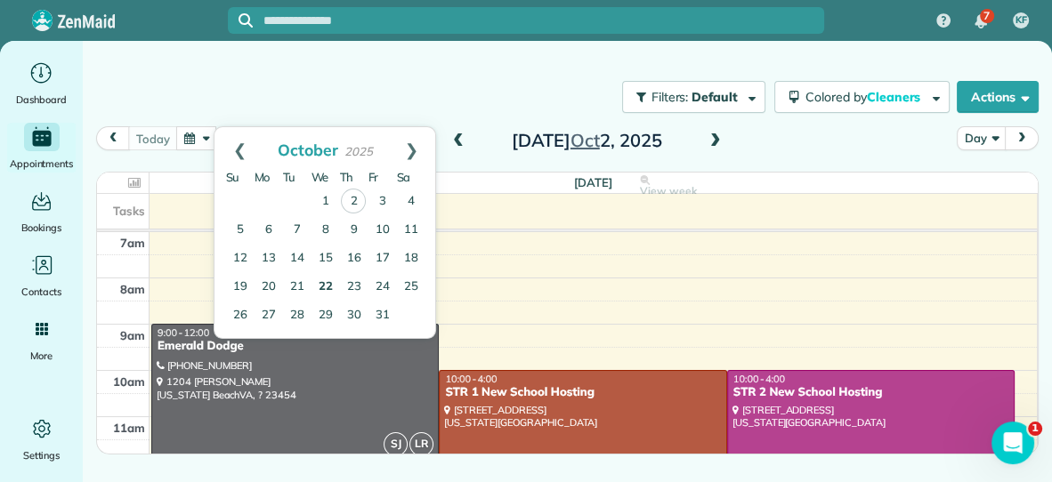
click at [324, 279] on link "22" at bounding box center [325, 287] width 28 height 28
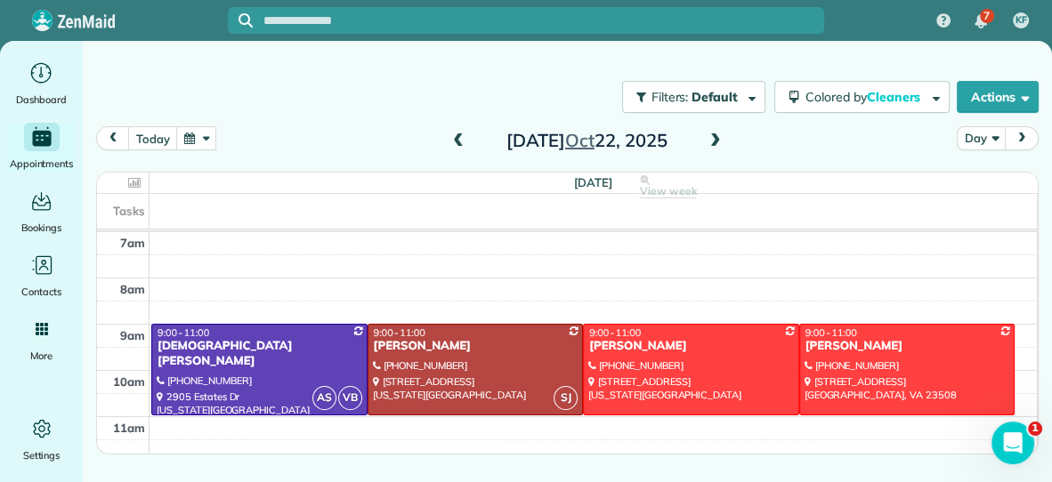
click at [459, 136] on span at bounding box center [459, 142] width 20 height 16
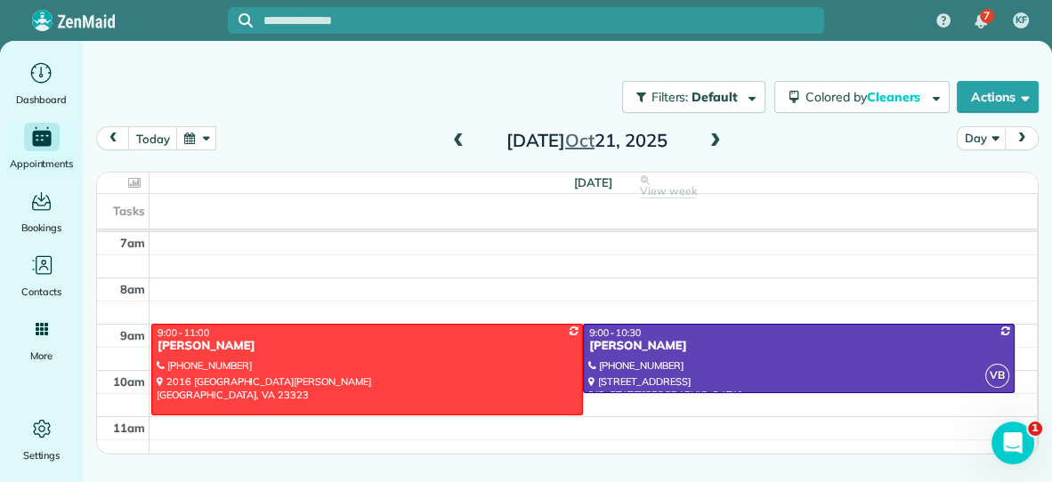
click at [459, 136] on span at bounding box center [459, 142] width 20 height 16
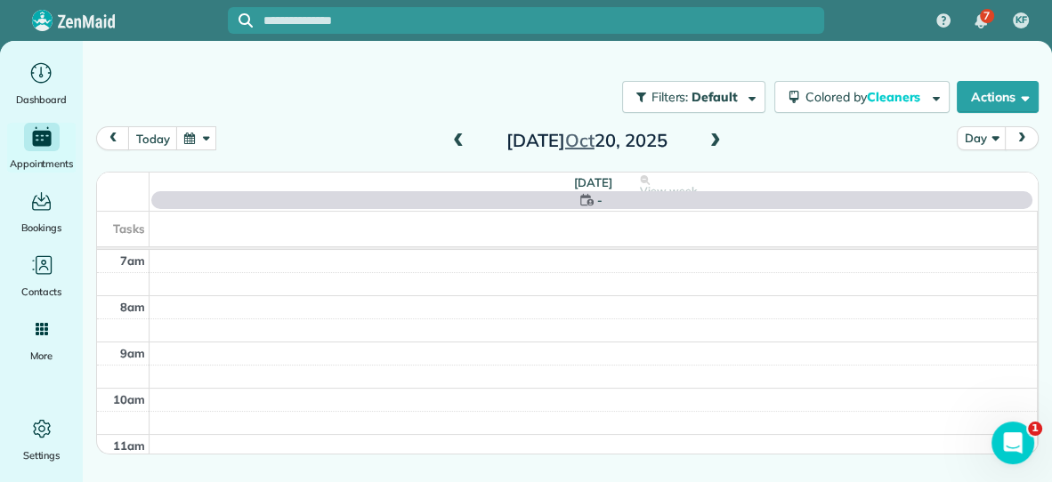
click at [459, 136] on span at bounding box center [459, 142] width 20 height 16
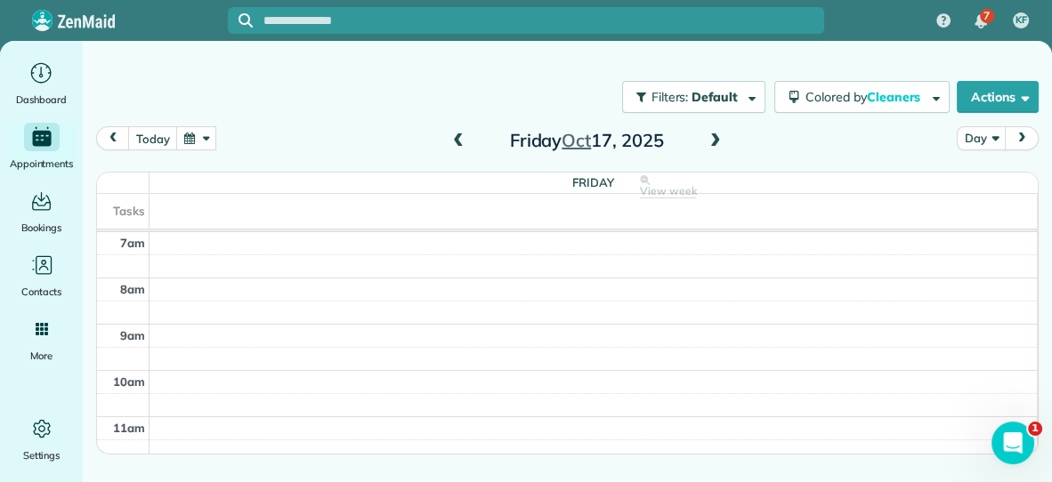
click at [459, 136] on span at bounding box center [459, 142] width 20 height 16
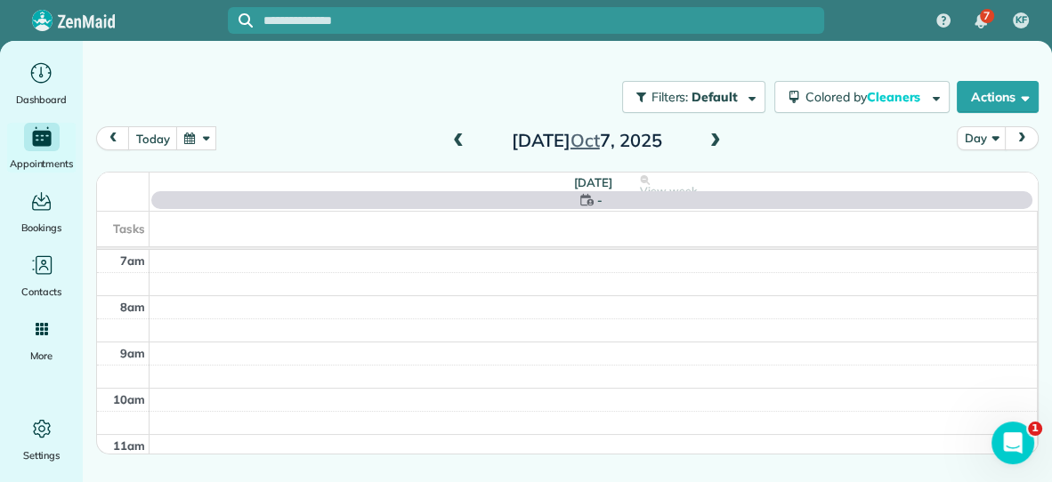
click at [459, 136] on span at bounding box center [459, 142] width 20 height 16
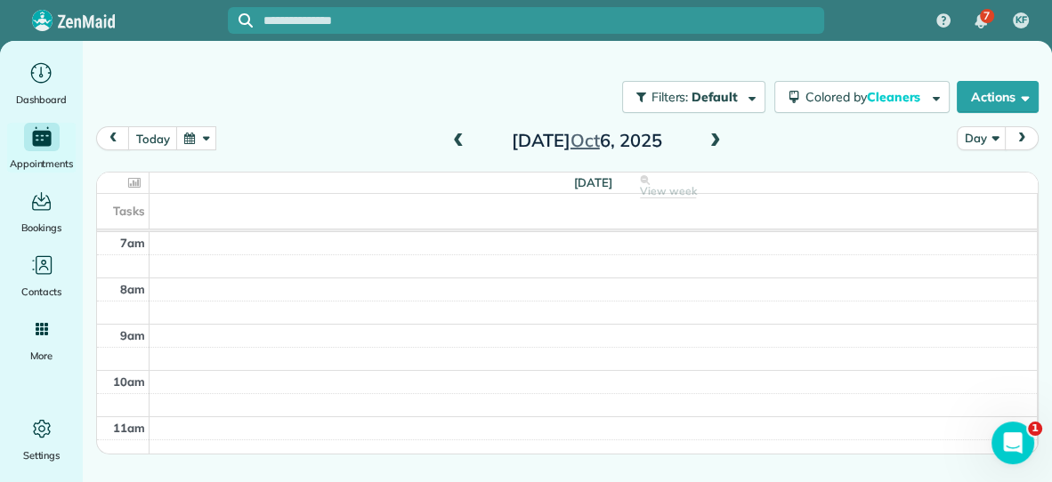
click at [711, 137] on span at bounding box center [716, 142] width 20 height 16
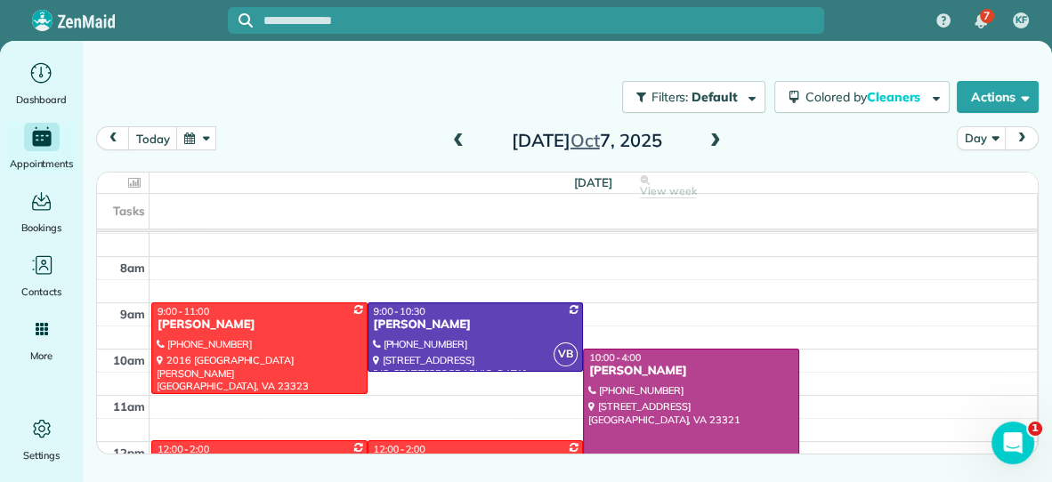
scroll to position [36, 0]
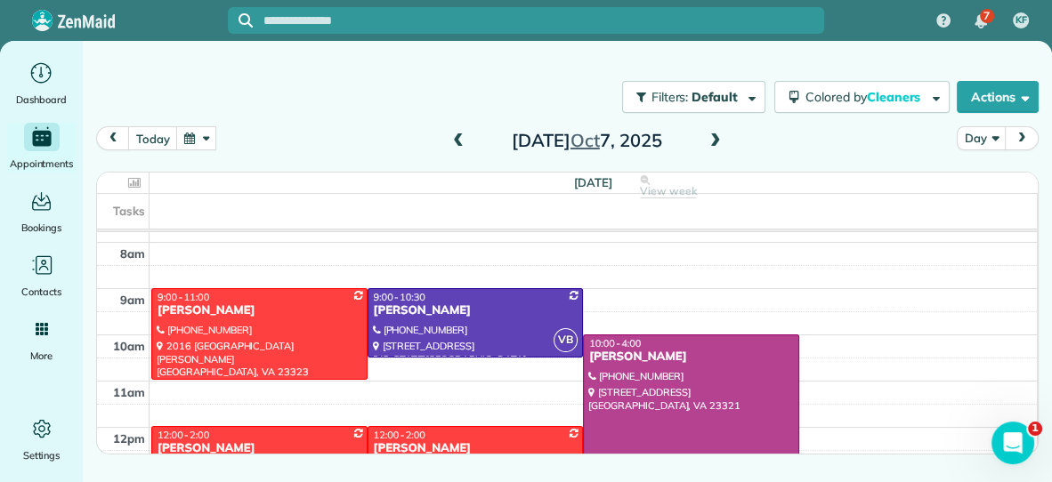
click at [462, 139] on span at bounding box center [459, 142] width 20 height 16
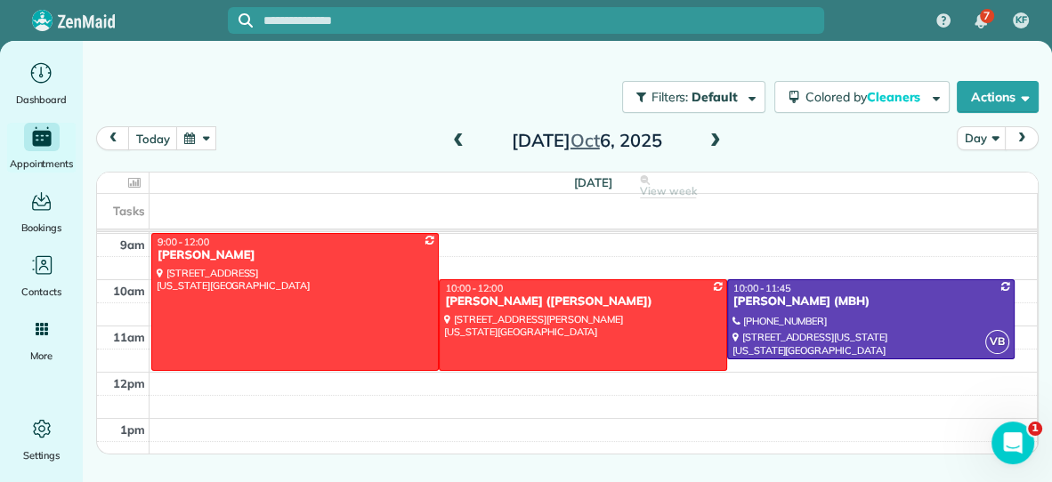
scroll to position [91, 0]
click at [713, 139] on span at bounding box center [716, 142] width 20 height 16
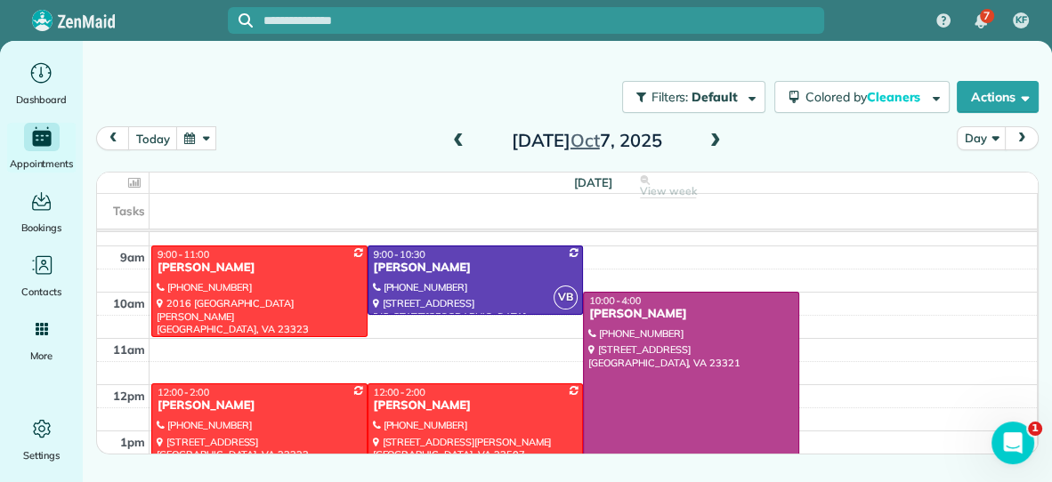
scroll to position [77, 0]
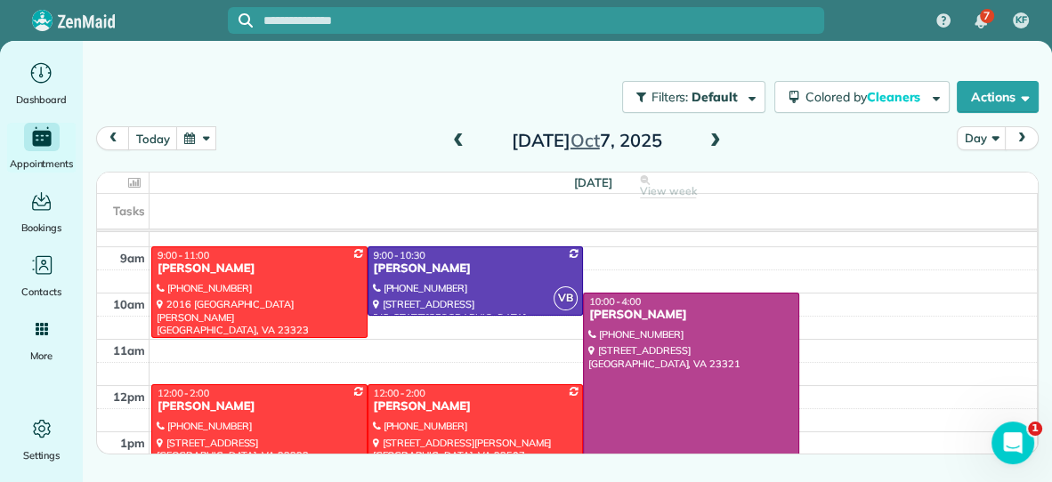
click at [716, 142] on span at bounding box center [716, 142] width 20 height 16
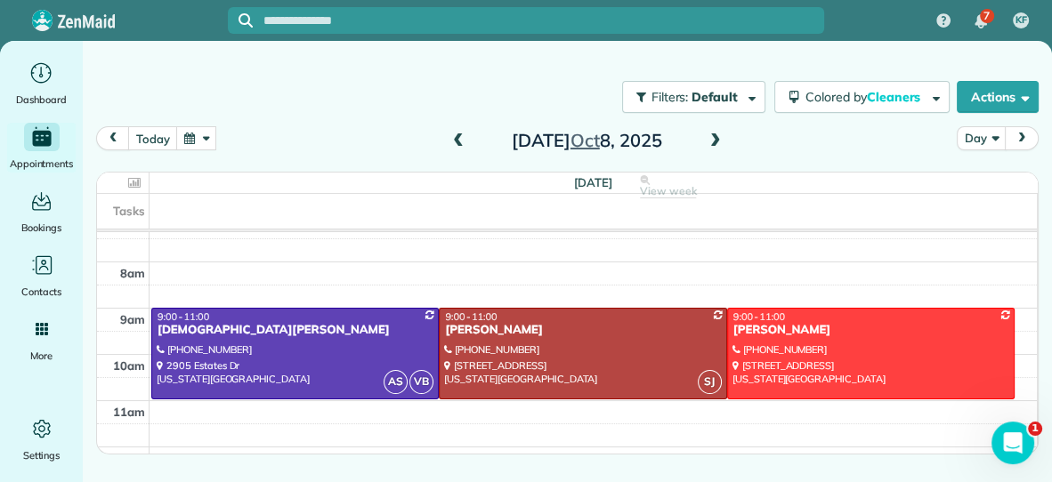
scroll to position [14, 0]
